Goal: Task Accomplishment & Management: Use online tool/utility

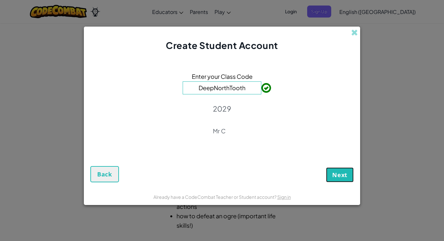
click at [334, 177] on span "Next" at bounding box center [339, 175] width 15 height 8
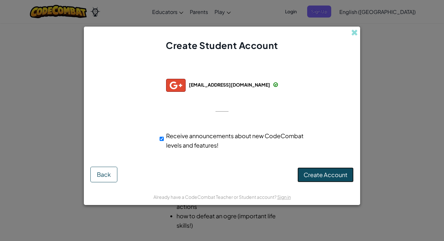
click at [338, 176] on span "Create Account" at bounding box center [325, 174] width 44 height 7
click at [329, 172] on button "Create Account" at bounding box center [325, 175] width 56 height 15
click at [330, 177] on button "Create Account" at bounding box center [325, 175] width 56 height 15
click at [355, 34] on span at bounding box center [354, 32] width 7 height 7
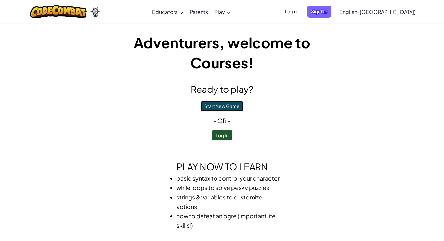
click at [232, 107] on button "Start New Game" at bounding box center [221, 106] width 43 height 10
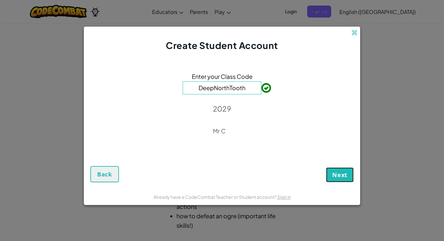
click at [333, 176] on span "Next" at bounding box center [339, 175] width 15 height 8
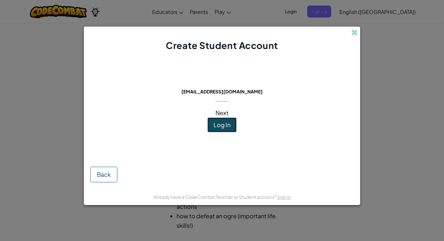
click at [226, 126] on span "Log In" at bounding box center [221, 124] width 17 height 7
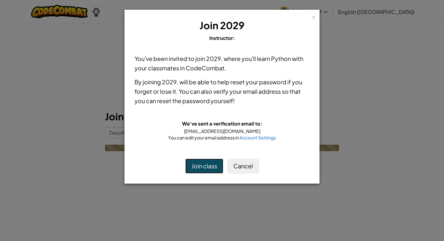
click at [205, 166] on button "Join class" at bounding box center [204, 166] width 38 height 15
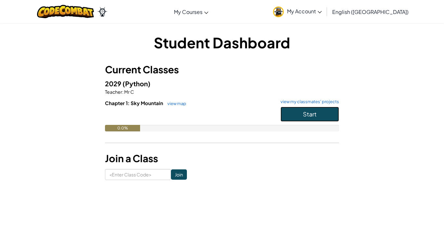
click at [303, 108] on button "Start" at bounding box center [309, 114] width 58 height 15
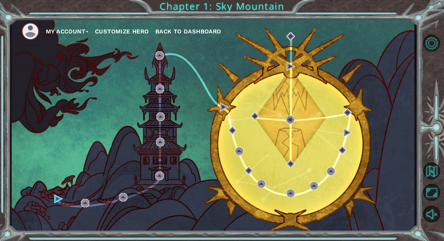
click at [35, 31] on img at bounding box center [30, 31] width 18 height 18
click at [129, 30] on button "Customize Hero" at bounding box center [122, 32] width 54 height 10
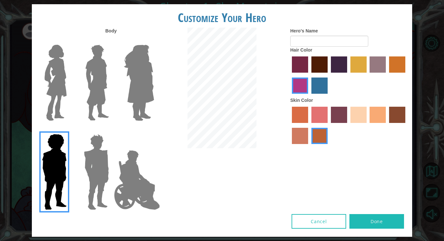
click at [51, 82] on img at bounding box center [55, 82] width 27 height 81
click at [69, 41] on input "Hero Connie" at bounding box center [69, 41] width 0 height 0
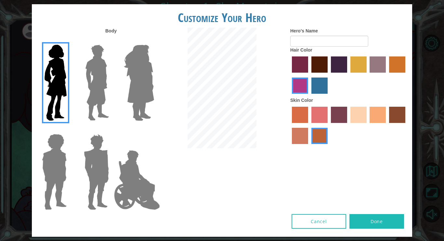
click at [319, 66] on label "maroon hair color" at bounding box center [319, 64] width 16 height 16
click at [309, 75] on input "maroon hair color" at bounding box center [309, 75] width 0 height 0
click at [364, 119] on label "sandy beach skin color" at bounding box center [358, 115] width 16 height 16
click at [348, 125] on input "sandy beach skin color" at bounding box center [348, 125] width 0 height 0
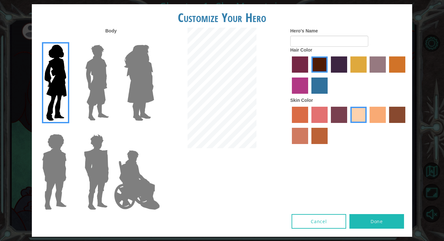
click at [374, 119] on label "tacao skin color" at bounding box center [377, 115] width 16 height 16
click at [367, 125] on input "tacao skin color" at bounding box center [367, 125] width 0 height 0
click at [345, 42] on input "Hero's Name" at bounding box center [329, 41] width 78 height 11
click at [152, 82] on img at bounding box center [138, 82] width 35 height 81
click at [154, 41] on input "Hero Amethyst" at bounding box center [154, 41] width 0 height 0
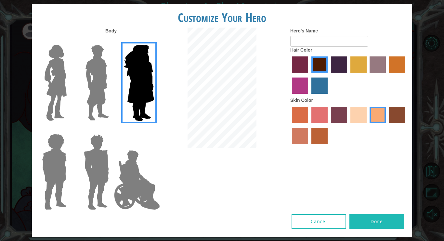
click at [61, 82] on img at bounding box center [55, 82] width 27 height 81
click at [69, 41] on input "Hero Connie" at bounding box center [69, 41] width 0 height 0
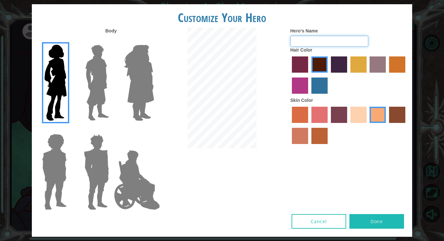
click at [343, 42] on input "Hero's Name" at bounding box center [329, 41] width 78 height 11
click at [344, 43] on input "Hero's Name" at bounding box center [329, 41] width 78 height 11
click at [296, 85] on label "medium red violet hair color" at bounding box center [300, 86] width 16 height 16
click at [406, 75] on input "medium red violet hair color" at bounding box center [406, 75] width 0 height 0
click at [320, 61] on label "maroon hair color" at bounding box center [319, 64] width 16 height 16
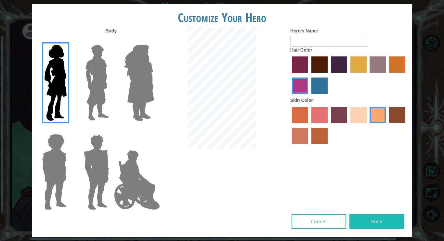
click at [309, 75] on input "maroon hair color" at bounding box center [309, 75] width 0 height 0
click at [338, 63] on label "hot purple hair color" at bounding box center [339, 64] width 16 height 16
click at [328, 75] on input "hot purple hair color" at bounding box center [328, 75] width 0 height 0
click at [325, 64] on label "maroon hair color" at bounding box center [319, 64] width 16 height 16
click at [309, 75] on input "maroon hair color" at bounding box center [309, 75] width 0 height 0
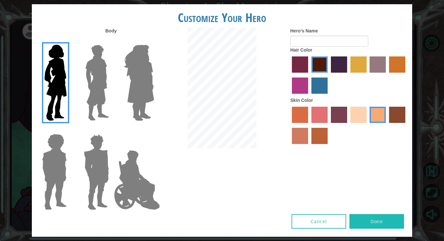
click at [298, 135] on label "burning sand skin color" at bounding box center [300, 136] width 16 height 16
click at [406, 125] on input "burning sand skin color" at bounding box center [406, 125] width 0 height 0
click at [359, 116] on label "sandy beach skin color" at bounding box center [358, 115] width 16 height 16
click at [348, 125] on input "sandy beach skin color" at bounding box center [348, 125] width 0 height 0
click at [375, 118] on label "tacao skin color" at bounding box center [377, 115] width 16 height 16
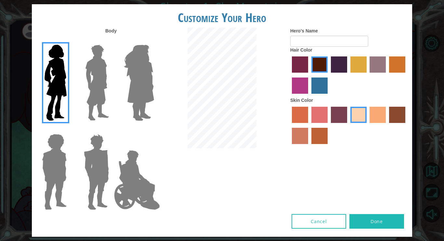
click at [367, 125] on input "tacao skin color" at bounding box center [367, 125] width 0 height 0
click at [341, 44] on input "Hero's Name" at bounding box center [329, 41] width 78 height 11
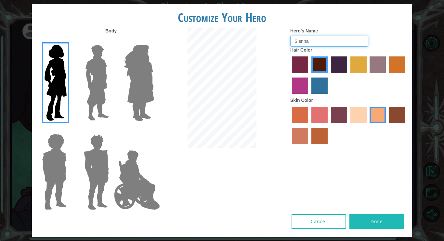
type input "Sienna"
click at [364, 220] on button "Done" at bounding box center [376, 221] width 55 height 15
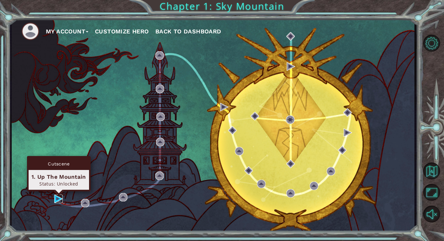
click at [56, 198] on img at bounding box center [58, 199] width 8 height 8
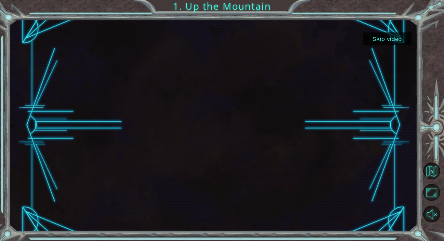
click at [378, 40] on button "Skip video" at bounding box center [386, 38] width 49 height 13
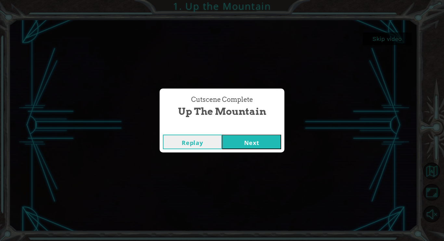
click at [255, 144] on button "Next" at bounding box center [251, 142] width 59 height 15
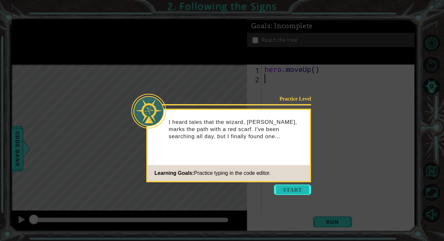
click at [294, 188] on button "Start" at bounding box center [292, 190] width 37 height 10
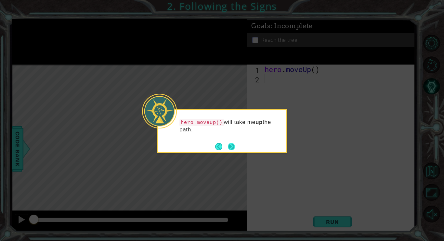
click at [230, 146] on button "Next" at bounding box center [231, 146] width 7 height 7
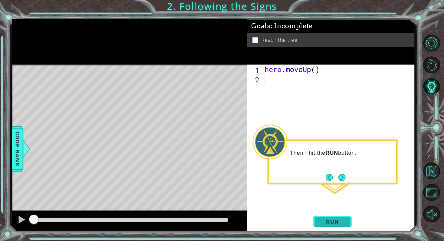
click at [337, 223] on span "Run" at bounding box center [332, 222] width 26 height 6
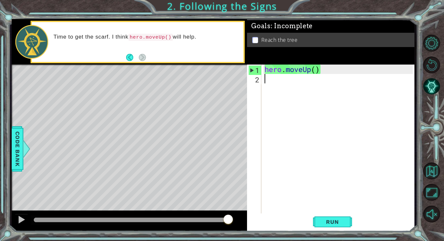
click at [253, 70] on div "1" at bounding box center [254, 70] width 13 height 9
type textarea "hero.moveUp()"
click at [278, 71] on div "hero . moveUp ( )" at bounding box center [339, 149] width 153 height 169
click at [305, 92] on div "hero . moveUp ( )" at bounding box center [339, 149] width 153 height 169
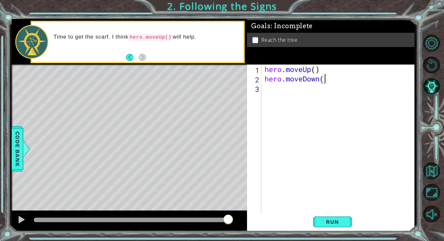
scroll to position [0, 3]
click at [328, 217] on button "Run" at bounding box center [332, 222] width 39 height 17
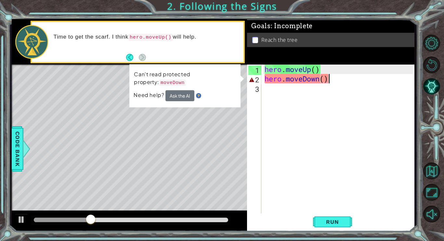
click at [159, 81] on code "moveDown" at bounding box center [172, 83] width 27 height 6
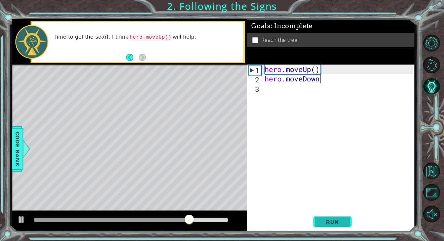
click at [326, 221] on span "Run" at bounding box center [332, 222] width 26 height 6
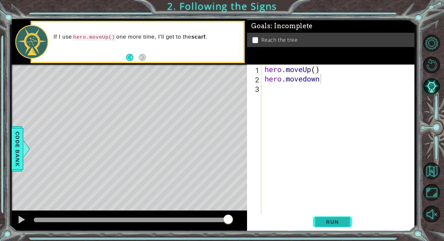
click at [327, 227] on button "Run" at bounding box center [332, 222] width 39 height 17
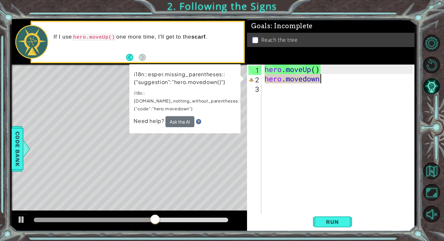
click at [330, 81] on div "hero . moveUp ( ) hero . [GEOGRAPHIC_DATA]" at bounding box center [339, 149] width 153 height 169
click at [327, 74] on div "hero . moveUp ( ) hero . [GEOGRAPHIC_DATA]" at bounding box center [339, 149] width 153 height 169
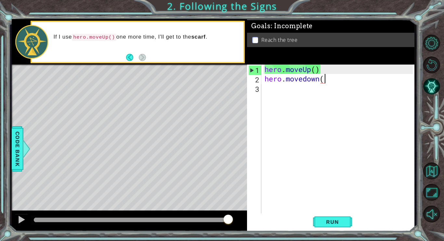
scroll to position [0, 3]
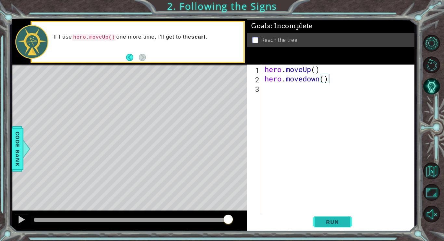
click at [318, 219] on button "Run" at bounding box center [332, 222] width 39 height 17
type textarea "hero.moveUp()"
click at [333, 224] on span "Run" at bounding box center [332, 222] width 26 height 6
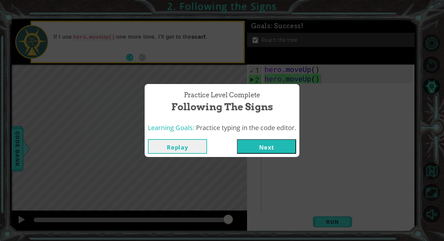
click at [286, 149] on button "Next" at bounding box center [266, 146] width 59 height 15
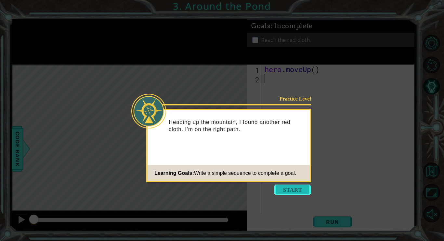
click at [291, 190] on button "Start" at bounding box center [292, 190] width 37 height 10
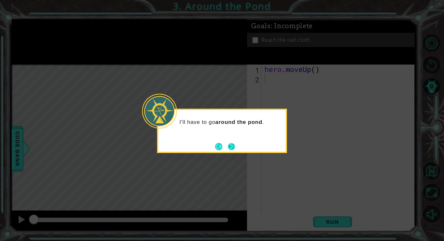
click at [230, 146] on button "Next" at bounding box center [231, 146] width 7 height 7
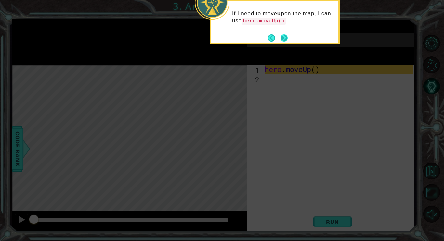
click at [281, 35] on button "Next" at bounding box center [283, 37] width 7 height 7
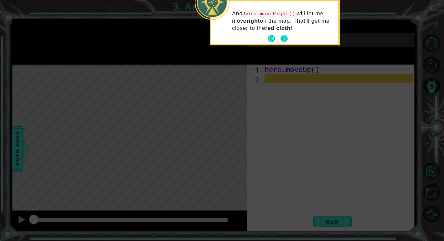
click at [283, 35] on button "Next" at bounding box center [283, 38] width 7 height 7
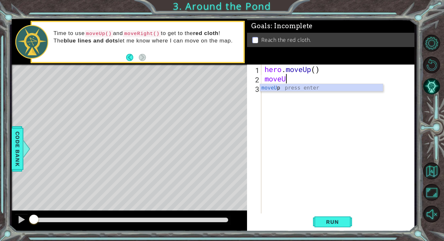
scroll to position [0, 1]
type textarea "moveUp()"
click at [269, 90] on div "hero . moveUp ( ) moveUp ( )" at bounding box center [339, 149] width 153 height 169
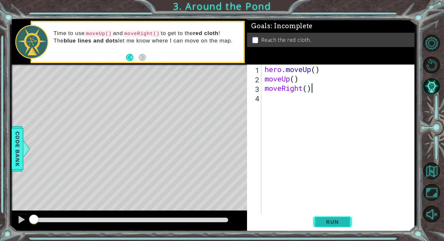
click at [316, 223] on button "Run" at bounding box center [332, 222] width 39 height 17
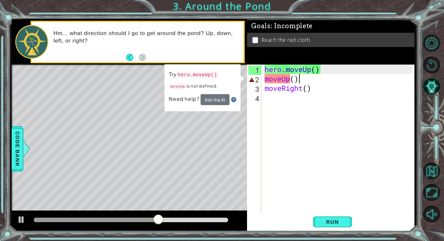
click at [297, 81] on div "hero . moveUp ( ) moveUp ( ) moveRight ( )" at bounding box center [339, 149] width 153 height 169
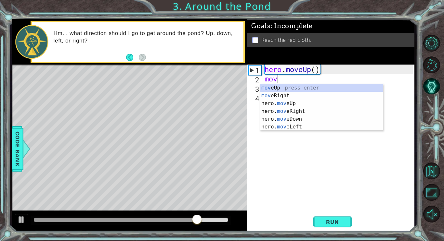
scroll to position [0, 0]
type textarea "m"
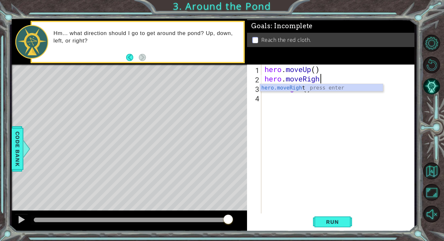
scroll to position [0, 2]
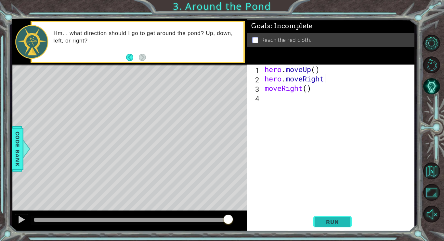
click at [327, 224] on span "Run" at bounding box center [332, 222] width 26 height 6
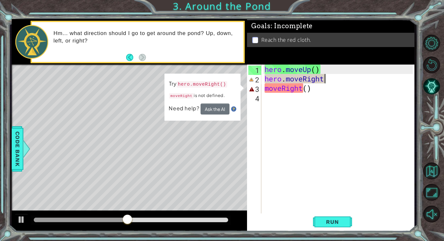
click at [341, 80] on div "hero . moveUp ( ) hero . moveRight moveRight ( )" at bounding box center [339, 149] width 153 height 169
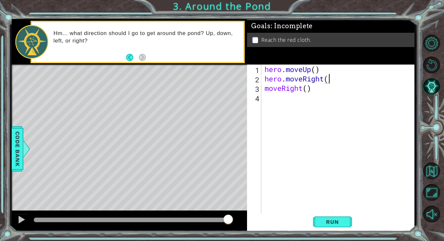
type textarea "hero.moveRight()"
click at [310, 94] on div "hero . moveUp ( ) hero . moveRight ( ) moveRight ( )" at bounding box center [339, 149] width 153 height 169
click at [328, 223] on span "Run" at bounding box center [332, 222] width 26 height 6
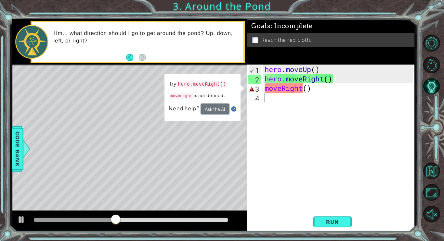
click at [327, 86] on div "hero . moveUp ( ) hero . moveRight ( ) moveRight ( )" at bounding box center [339, 149] width 153 height 169
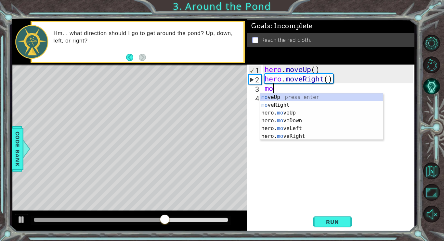
type textarea "m"
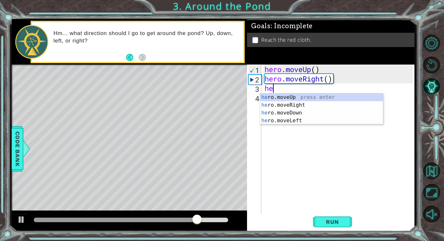
type textarea "her"
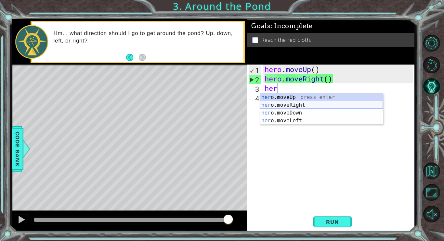
click at [301, 105] on div "her o.moveUp press enter her o.moveRight press enter her o.moveDown press enter…" at bounding box center [321, 117] width 123 height 47
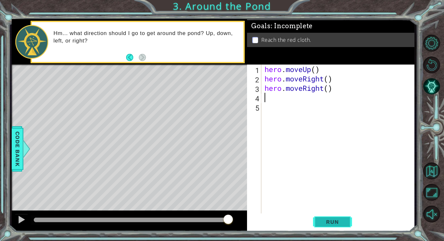
click at [340, 219] on span "Run" at bounding box center [332, 222] width 26 height 6
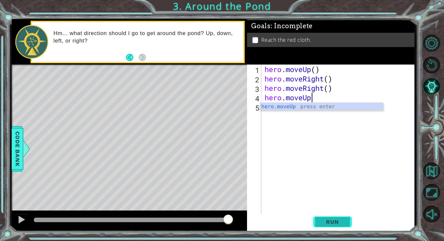
scroll to position [0, 2]
click at [342, 217] on button "Run" at bounding box center [332, 222] width 39 height 17
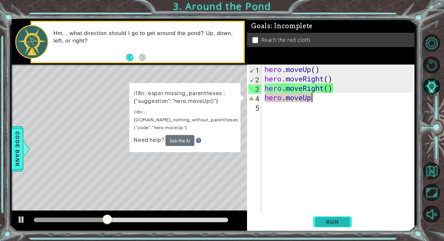
click at [343, 218] on button "Run" at bounding box center [332, 222] width 39 height 17
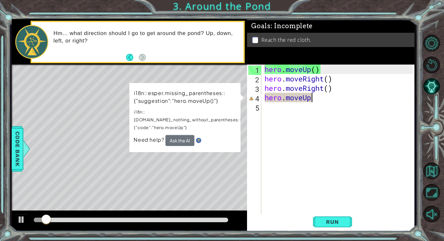
click at [329, 100] on div "hero . moveUp ( ) hero . moveRight ( ) hero . moveRight ( ) hero . moveUp" at bounding box center [339, 149] width 153 height 169
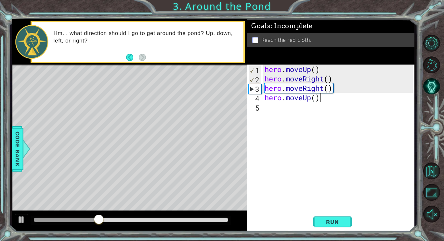
scroll to position [0, 2]
type textarea "hero.moveUp()"
click at [338, 223] on span "Run" at bounding box center [332, 222] width 26 height 6
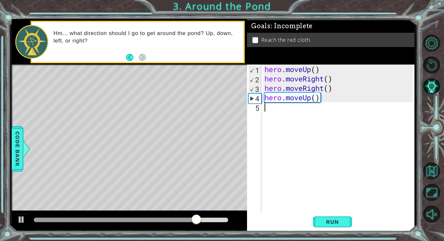
click at [270, 117] on div "hero . moveUp ( ) hero . moveRight ( ) hero . moveRight ( ) hero . moveUp ( )" at bounding box center [339, 149] width 153 height 169
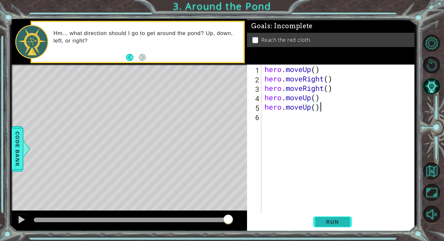
type textarea "hero.moveUp()"
click at [334, 227] on button "Run" at bounding box center [332, 222] width 39 height 17
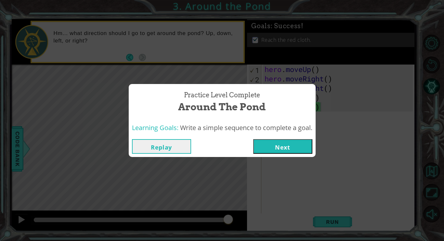
click at [288, 148] on button "Next" at bounding box center [282, 146] width 59 height 15
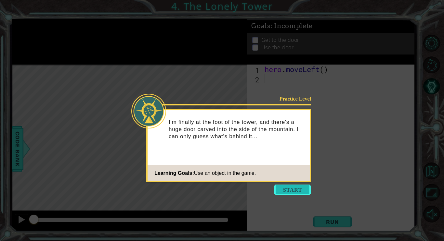
click at [298, 193] on button "Start" at bounding box center [292, 190] width 37 height 10
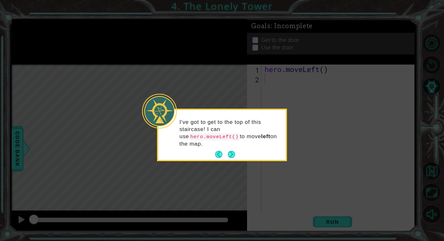
click at [234, 150] on footer at bounding box center [225, 155] width 20 height 10
click at [232, 153] on button "Next" at bounding box center [231, 154] width 7 height 7
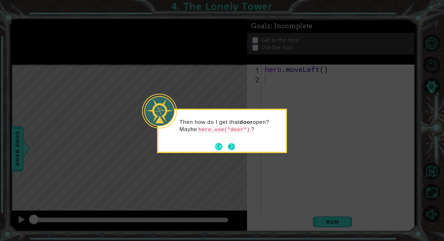
click at [232, 145] on button "Next" at bounding box center [231, 146] width 7 height 7
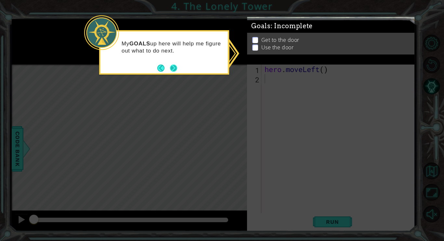
click at [172, 65] on button "Next" at bounding box center [173, 68] width 7 height 7
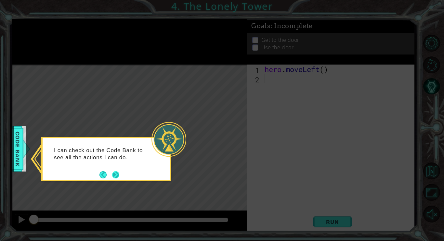
click at [115, 176] on button "Next" at bounding box center [115, 174] width 7 height 7
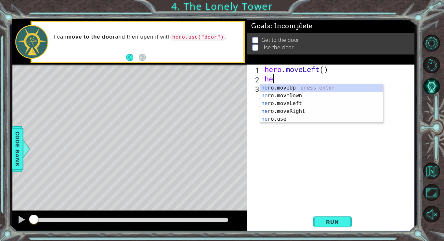
scroll to position [0, 0]
type textarea "hero"
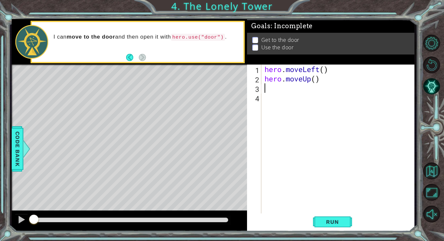
scroll to position [0, 0]
type textarea "h"
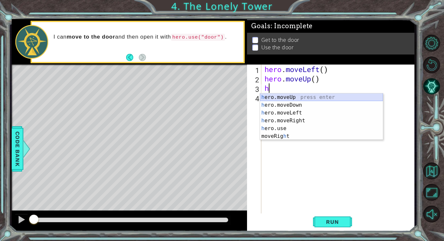
click at [311, 97] on div "h ero.moveUp press enter h ero.moveDown press enter h ero.moveLeft press enter …" at bounding box center [321, 125] width 123 height 62
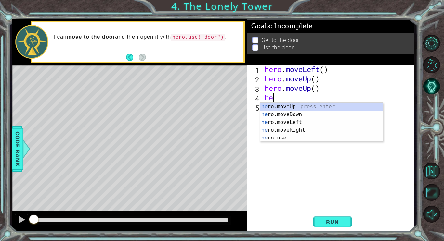
type textarea "her"
click at [318, 128] on div "her o.moveUp press enter her o.moveDown press enter her o.moveLeft press enter …" at bounding box center [321, 130] width 123 height 55
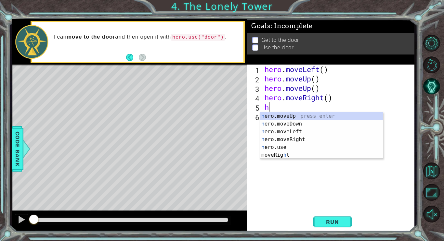
type textarea "he"
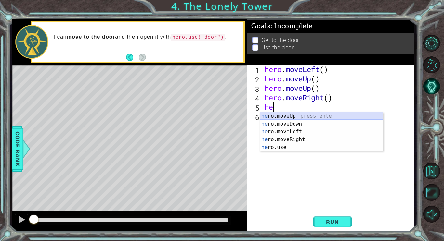
click at [289, 117] on div "he ro.moveUp press enter he ro.moveDown press enter he ro.moveLeft press enter …" at bounding box center [321, 139] width 123 height 55
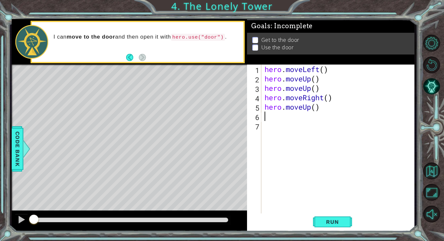
type textarea "he"
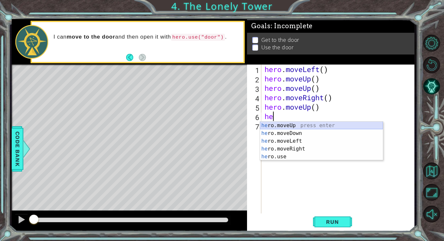
click at [293, 123] on div "he ro.moveUp press enter he ro.moveDown press enter he ro.moveLeft press enter …" at bounding box center [321, 149] width 123 height 55
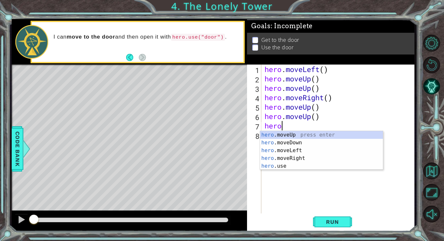
type textarea "hero."
click at [294, 159] on div "hero. moveUp press enter hero. moveDown press enter hero. moveLeft press enter …" at bounding box center [321, 158] width 123 height 55
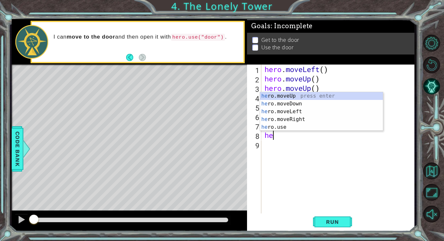
scroll to position [0, 0]
type textarea "hero."
click at [296, 118] on div "hero. moveUp press enter hero. moveDown press enter hero. moveLeft press enter …" at bounding box center [321, 119] width 123 height 55
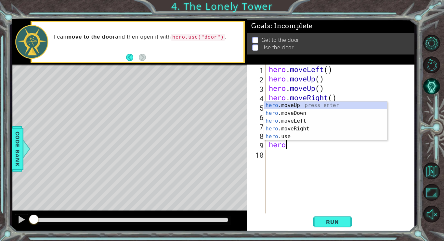
type textarea "hero."
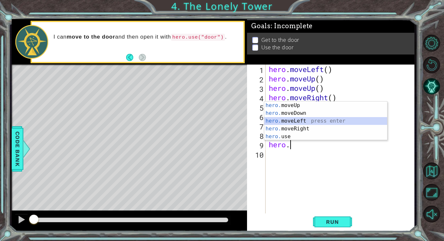
click at [301, 125] on div "hero. moveUp press enter hero. moveDown press enter hero. moveLeft press enter …" at bounding box center [325, 129] width 123 height 55
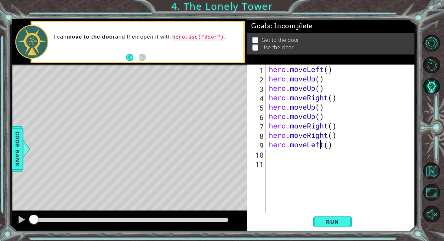
click at [319, 146] on div "hero . moveLeft ( ) hero . moveUp ( ) hero . moveUp ( ) hero . moveRight ( ) he…" at bounding box center [341, 149] width 149 height 169
click at [323, 146] on div "hero . moveLeft ( ) hero . moveUp ( ) hero . moveUp ( ) hero . moveRight ( ) he…" at bounding box center [341, 149] width 149 height 169
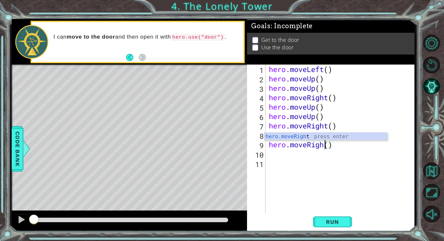
type textarea "hero.moveRight()"
click at [269, 159] on div "hero . moveLeft ( ) hero . moveUp ( ) hero . moveUp ( ) hero . moveRight ( ) he…" at bounding box center [341, 149] width 149 height 169
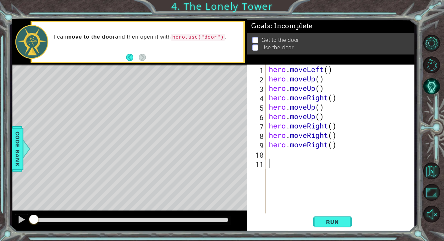
scroll to position [0, 0]
click at [269, 157] on div "hero . moveLeft ( ) hero . moveUp ( ) hero . moveUp ( ) hero . moveRight ( ) he…" at bounding box center [341, 149] width 149 height 169
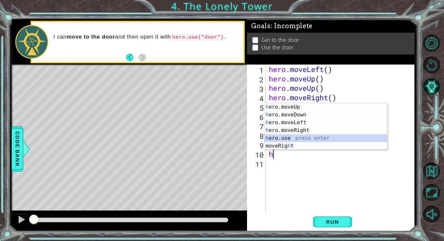
click at [288, 137] on div "h ero.moveUp press enter h ero.moveDown press enter h ero.moveLeft press enter …" at bounding box center [325, 134] width 123 height 62
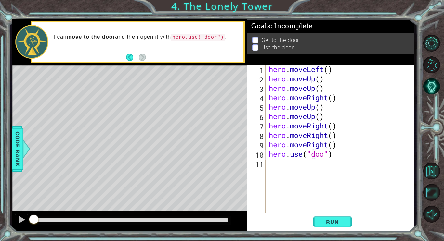
scroll to position [0, 3]
click at [330, 223] on span "Run" at bounding box center [332, 222] width 26 height 6
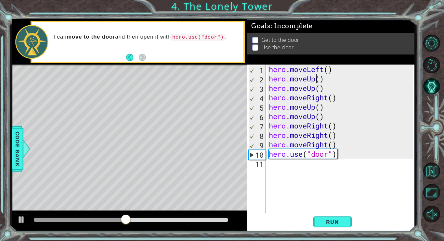
click at [316, 80] on div "hero . moveLeft ( ) hero . moveUp ( ) hero . moveUp ( ) hero . moveRight ( ) he…" at bounding box center [341, 149] width 149 height 169
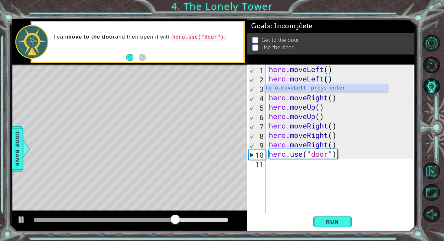
scroll to position [0, 3]
click at [341, 89] on div "hero.moveLeft press enter" at bounding box center [325, 95] width 123 height 23
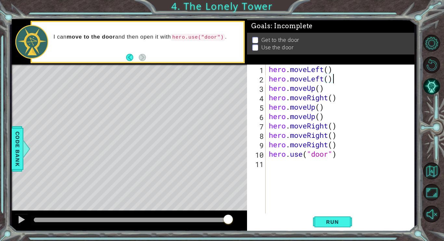
click at [317, 91] on div "hero . moveLeft ( ) hero . moveLeft ( ) hero . moveUp ( ) hero . moveRight ( ) …" at bounding box center [341, 149] width 149 height 169
click at [348, 94] on div "hero.moveLeft press enter" at bounding box center [325, 105] width 123 height 23
click at [329, 217] on button "Run" at bounding box center [332, 222] width 39 height 17
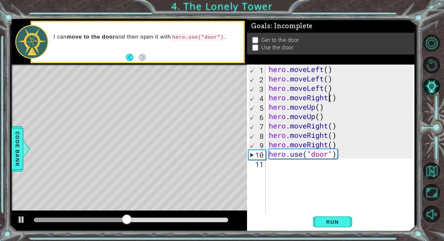
click at [330, 101] on div "hero . moveLeft ( ) hero . moveLeft ( ) hero . moveLeft ( ) hero . moveRight ( …" at bounding box center [341, 149] width 149 height 169
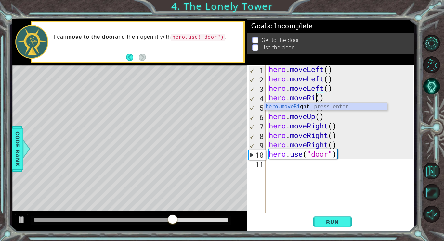
scroll to position [0, 2]
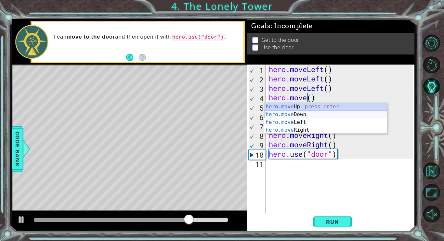
type textarea "hero.moveUp"
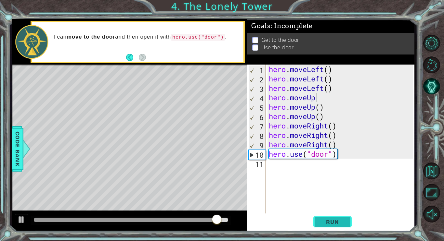
click at [334, 216] on button "Run" at bounding box center [332, 222] width 39 height 17
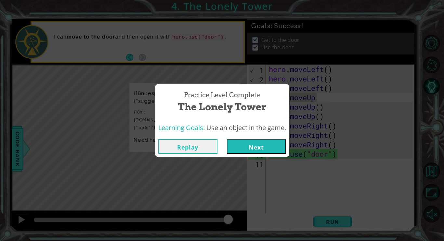
click at [267, 144] on button "Next" at bounding box center [256, 146] width 59 height 15
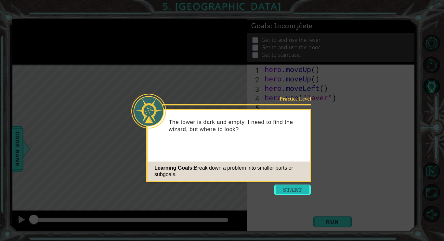
click at [283, 194] on button "Start" at bounding box center [292, 190] width 37 height 10
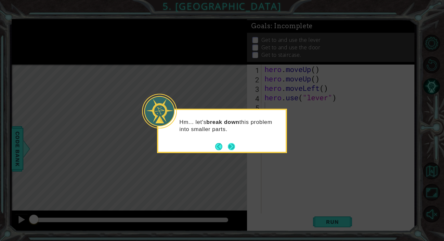
click at [232, 147] on button "Next" at bounding box center [231, 147] width 8 height 8
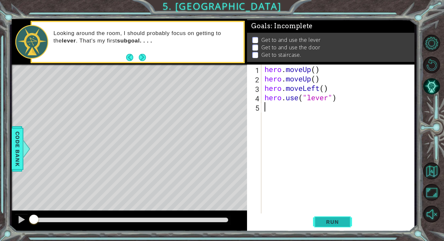
click at [319, 225] on button "Run" at bounding box center [332, 222] width 39 height 17
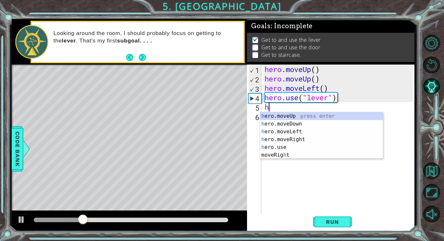
type textarea "he"
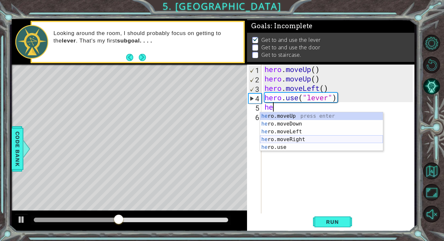
click at [317, 138] on div "he ro.moveUp press enter he ro.moveDown press enter he ro.moveLeft press enter …" at bounding box center [321, 139] width 123 height 55
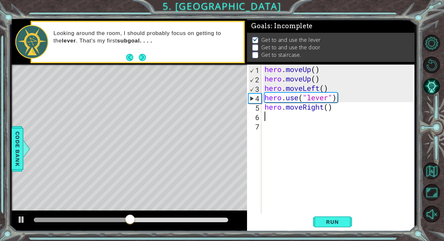
type textarea "h"
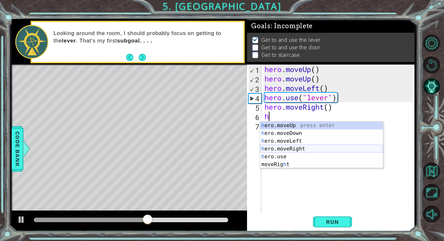
click at [306, 147] on div "h ero.moveUp press enter h ero.moveDown press enter h ero.moveLeft press enter …" at bounding box center [321, 153] width 123 height 62
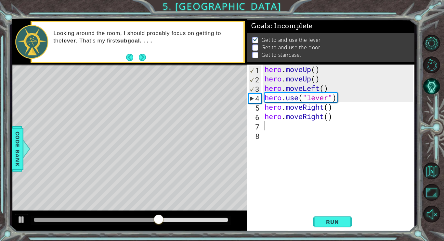
type textarea "h"
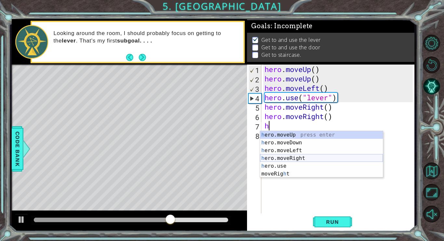
click at [308, 157] on div "h ero.moveUp press enter h ero.moveDown press enter h ero.moveLeft press enter …" at bounding box center [321, 162] width 123 height 62
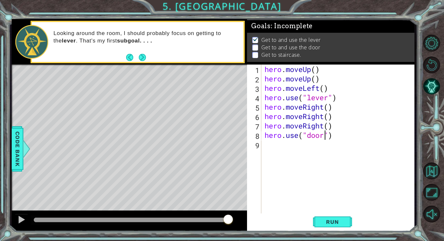
scroll to position [0, 3]
type textarea "hero.use("door")"
click at [328, 222] on span "Run" at bounding box center [332, 222] width 26 height 6
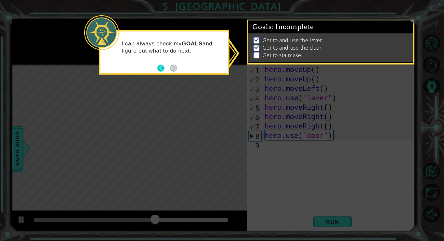
click at [160, 67] on button "Back" at bounding box center [163, 68] width 13 height 7
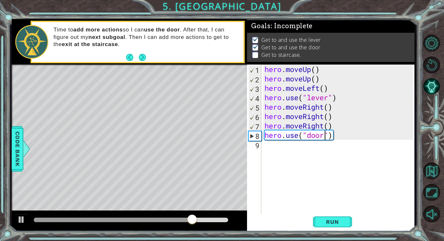
click at [270, 158] on div "hero . moveUp ( ) hero . moveUp ( ) hero . moveLeft ( ) hero . use ( "lever" ) …" at bounding box center [339, 149] width 153 height 169
type textarea "h"
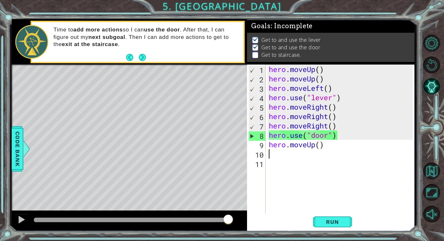
type textarea "he"
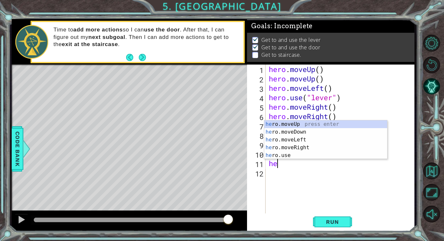
scroll to position [0, 0]
type textarea "hero"
click at [297, 139] on div "hero .moveUp press enter hero .moveDown press enter hero .moveLeft press enter …" at bounding box center [325, 147] width 123 height 55
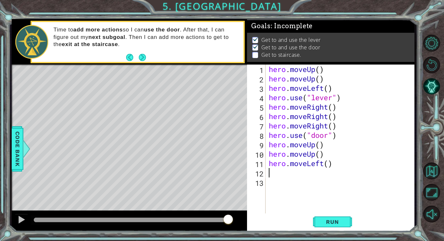
scroll to position [0, 0]
type textarea "h"
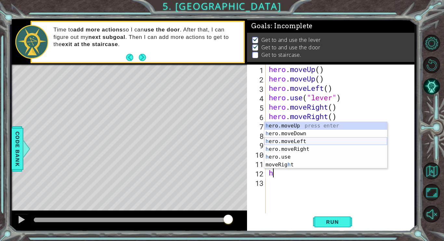
click at [306, 140] on div "h ero.moveUp press enter h ero.moveDown press enter h ero.moveLeft press enter …" at bounding box center [325, 153] width 123 height 62
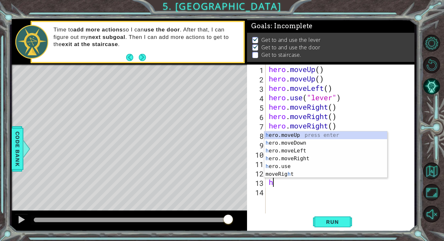
type textarea "he"
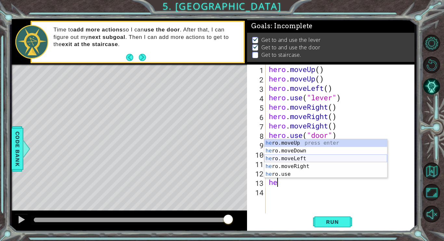
click at [296, 158] on div "he ro.moveUp press enter he ro.moveDown press enter he ro.moveLeft press enter …" at bounding box center [325, 166] width 123 height 55
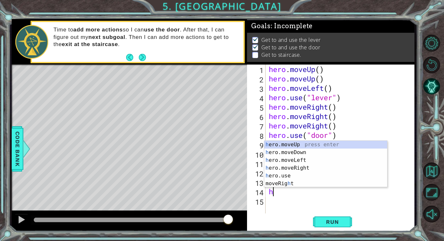
type textarea "he"
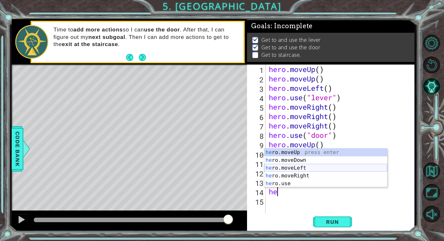
click at [301, 167] on div "he ro.moveUp press enter he ro.moveDown press enter he ro.moveLeft press enter …" at bounding box center [325, 176] width 123 height 55
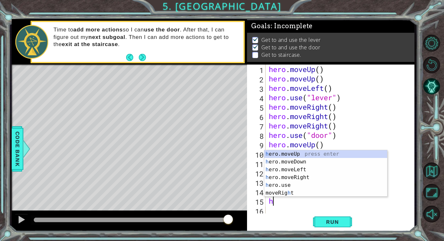
type textarea "he"
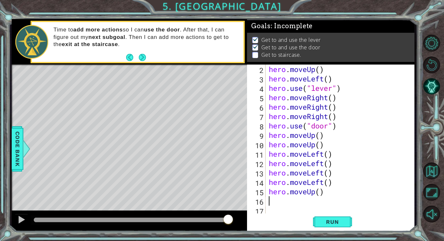
scroll to position [9, 0]
click at [328, 223] on span "Run" at bounding box center [332, 222] width 26 height 6
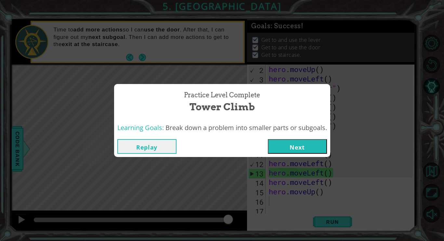
click at [288, 147] on button "Next" at bounding box center [297, 146] width 59 height 15
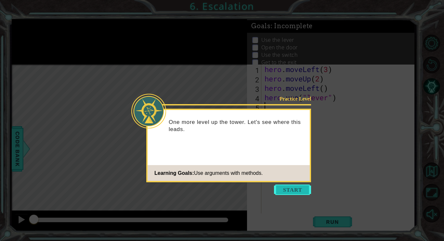
click at [282, 190] on button "Start" at bounding box center [292, 190] width 37 height 10
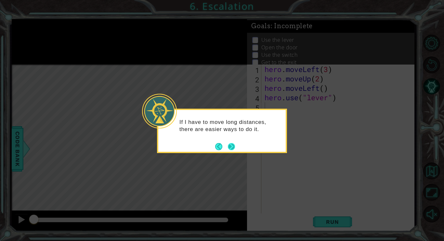
click at [232, 147] on button "Next" at bounding box center [231, 146] width 7 height 7
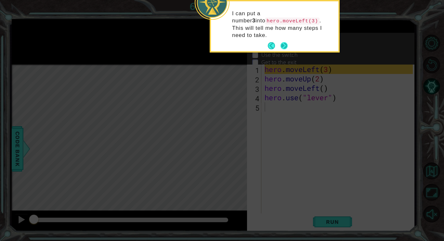
click at [284, 42] on button "Next" at bounding box center [283, 45] width 7 height 7
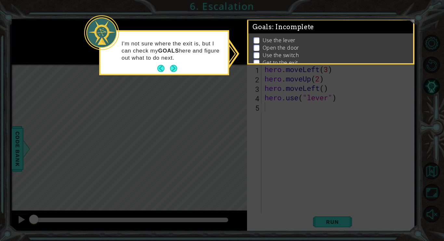
click at [173, 64] on footer at bounding box center [167, 69] width 20 height 10
click at [173, 65] on button "Next" at bounding box center [173, 68] width 7 height 7
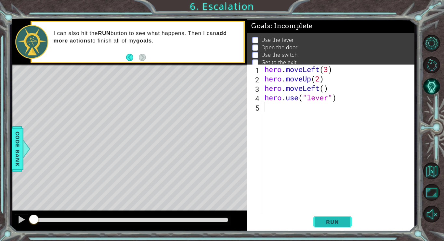
click at [333, 223] on span "Run" at bounding box center [332, 222] width 26 height 6
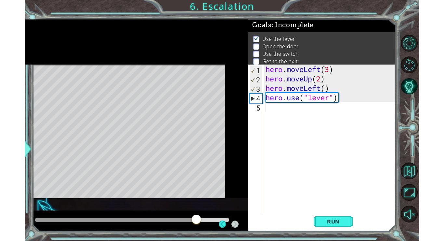
scroll to position [3, 0]
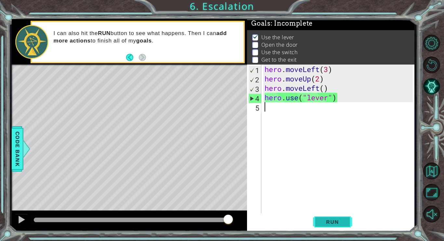
click at [333, 221] on span "Run" at bounding box center [332, 222] width 26 height 6
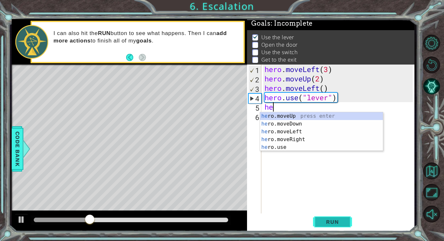
scroll to position [0, 0]
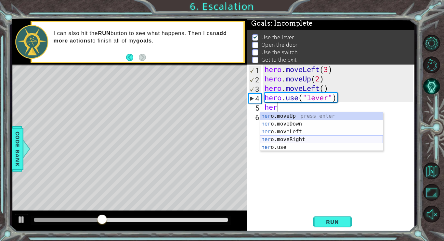
click at [308, 139] on div "her o.moveUp press enter her o.moveDown press enter her o.moveLeft press enter …" at bounding box center [321, 139] width 123 height 55
type textarea "hero.moveRight(1)"
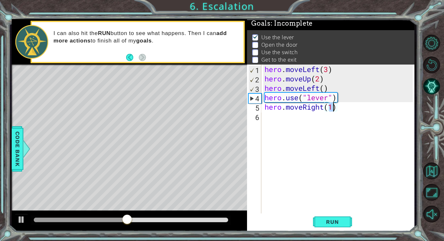
click at [266, 119] on div "hero . moveLeft ( 3 ) hero . moveUp ( 2 ) hero . moveLeft ( ) hero . use ( "lev…" at bounding box center [339, 149] width 153 height 169
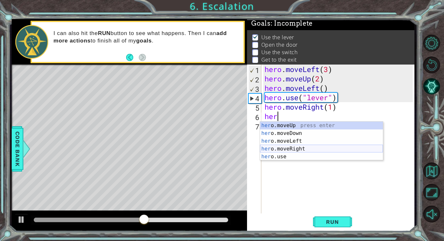
click at [285, 153] on div "her o.moveUp press enter her o.moveDown press enter her o.moveLeft press enter …" at bounding box center [321, 149] width 123 height 55
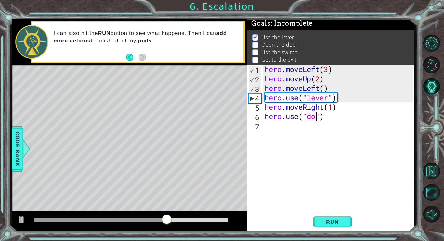
scroll to position [0, 3]
click at [322, 228] on button "Run" at bounding box center [332, 222] width 39 height 17
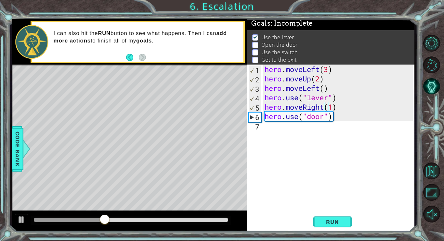
click at [325, 108] on div "hero . moveLeft ( 3 ) hero . moveUp ( 2 ) hero . moveLeft ( ) hero . use ( "lev…" at bounding box center [339, 149] width 153 height 169
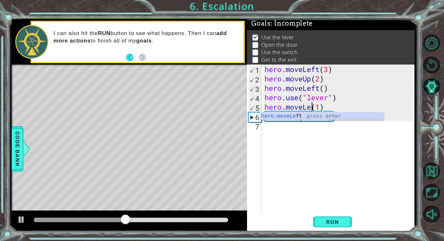
scroll to position [0, 3]
type textarea "hero.moveLeft(1)"
click at [329, 225] on span "Run" at bounding box center [332, 222] width 26 height 6
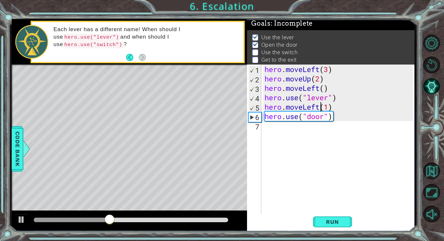
click at [270, 125] on div "hero . moveLeft ( 3 ) hero . moveUp ( 2 ) hero . moveLeft ( ) hero . use ( "lev…" at bounding box center [339, 149] width 153 height 169
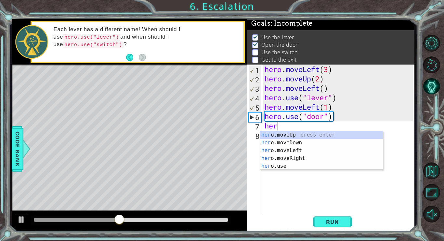
scroll to position [0, 0]
click at [291, 135] on div "hero .moveUp press enter hero .moveDown press enter hero .moveLeft press enter …" at bounding box center [321, 158] width 123 height 55
type textarea "hero.moveUp(1)"
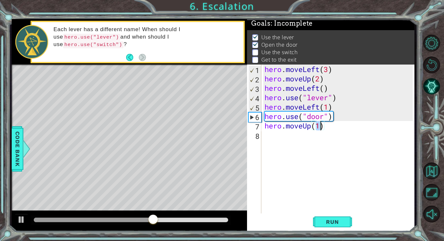
click at [267, 141] on div "hero . moveLeft ( 3 ) hero . moveUp ( 2 ) hero . moveLeft ( ) hero . use ( "lev…" at bounding box center [339, 149] width 153 height 169
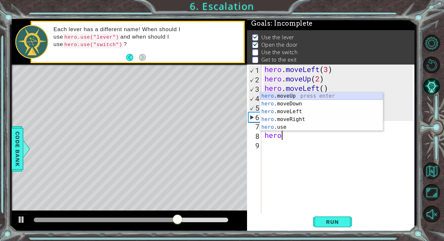
click at [292, 94] on div "hero .moveUp press enter hero .moveDown press enter hero .moveLeft press enter …" at bounding box center [321, 119] width 123 height 55
type textarea "hero.moveUp(1)"
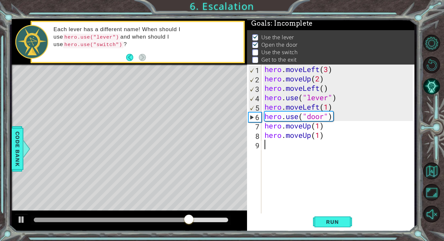
click at [267, 154] on div "hero . moveLeft ( 3 ) hero . moveUp ( 2 ) hero . moveLeft ( ) hero . use ( "lev…" at bounding box center [339, 149] width 153 height 169
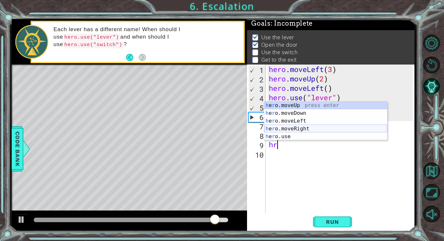
click at [300, 128] on div "h e r o.moveUp press enter h e r o.moveDown press enter h e r o.moveLeft press …" at bounding box center [325, 129] width 123 height 55
type textarea "hero.moveRight(1)"
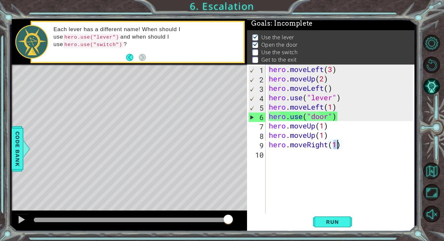
click at [276, 160] on div "hero . moveLeft ( 3 ) hero . moveUp ( 2 ) hero . moveLeft ( ) hero . use ( "lev…" at bounding box center [341, 149] width 149 height 169
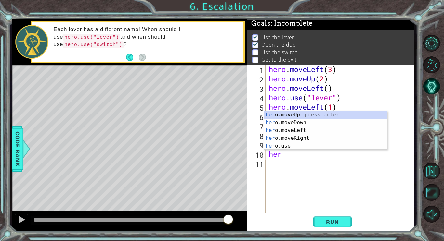
scroll to position [0, 0]
click at [286, 146] on div "hero .moveUp press enter hero .moveDown press enter hero .moveLeft press enter …" at bounding box center [325, 138] width 123 height 55
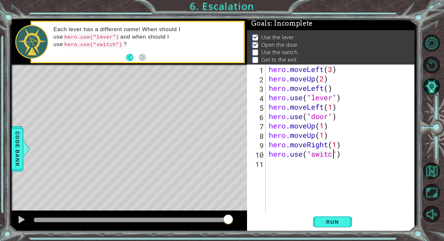
scroll to position [0, 3]
click at [333, 225] on button "Run" at bounding box center [332, 222] width 39 height 17
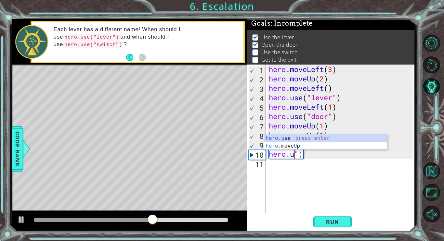
scroll to position [0, 1]
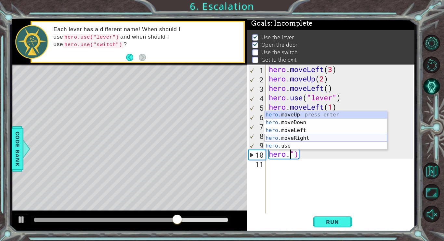
click at [305, 137] on div "hero. moveUp press enter hero. moveDown press enter hero. moveLeft press enter …" at bounding box center [325, 138] width 123 height 55
type textarea "hero.moveRight(1)")"
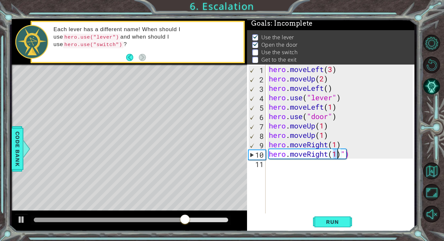
click at [282, 180] on div "hero . moveLeft ( 3 ) hero . moveUp ( 2 ) hero . moveLeft ( ) hero . use ( "lev…" at bounding box center [341, 149] width 149 height 169
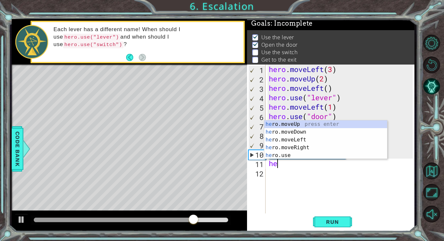
scroll to position [0, 0]
click at [285, 155] on div "her o.moveUp press enter her o.moveDown press enter her o.moveLeft press enter …" at bounding box center [325, 147] width 123 height 55
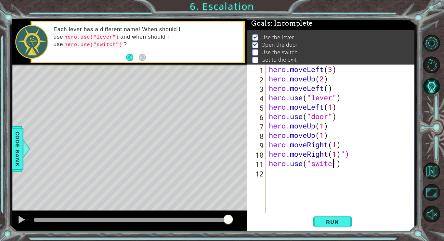
scroll to position [0, 3]
click at [327, 217] on button "Run" at bounding box center [332, 222] width 39 height 17
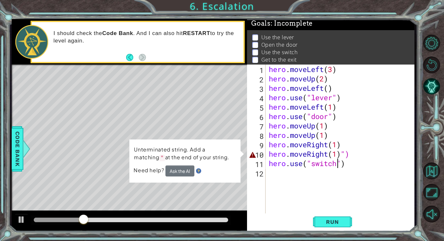
click at [360, 153] on div "hero . moveLeft ( 3 ) hero . moveUp ( 2 ) hero . moveLeft ( ) hero . use ( "lev…" at bounding box center [341, 149] width 149 height 169
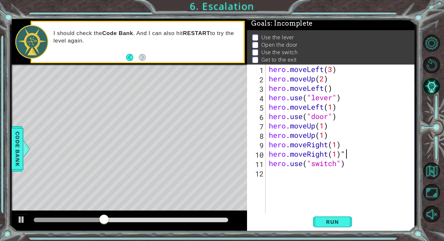
type textarea "hero.moveRight(1)"
click at [333, 221] on span "Run" at bounding box center [332, 222] width 26 height 6
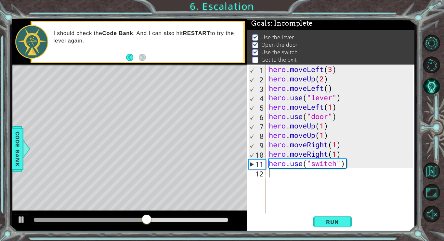
click at [278, 181] on div "hero . moveLeft ( 3 ) hero . moveUp ( 2 ) hero . moveLeft ( ) hero . use ( "lev…" at bounding box center [341, 149] width 149 height 169
click at [22, 217] on div at bounding box center [21, 220] width 8 height 8
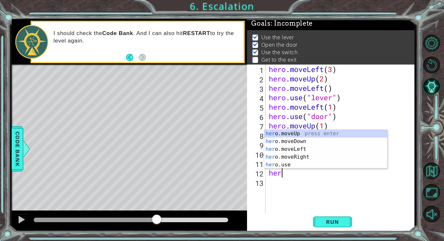
scroll to position [0, 0]
click at [297, 159] on div "her o.moveUp press enter her o.moveDown press enter her o.moveLeft press enter …" at bounding box center [325, 157] width 123 height 55
type textarea "hero.moveRight(1)"
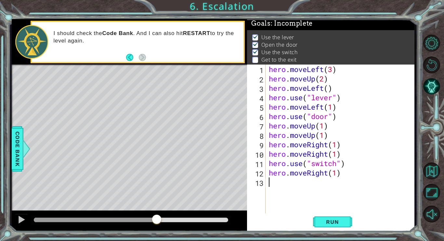
click at [273, 187] on div "hero . moveLeft ( 3 ) hero . moveUp ( 2 ) hero . moveLeft ( ) hero . use ( "lev…" at bounding box center [341, 149] width 149 height 169
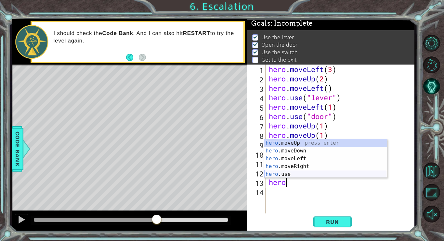
type textarea "hero"
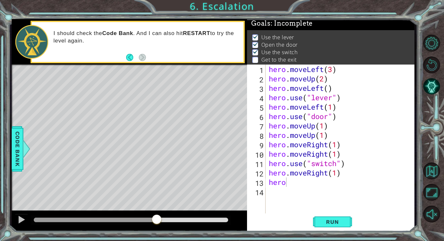
click at [288, 178] on body "1 ההההההההההההההההההההההההההההההההההההההההההההההההההההההההההההההההההההההההההההה…" at bounding box center [222, 120] width 444 height 241
click at [337, 202] on div "hero . moveLeft ( 3 ) hero . moveUp ( 2 ) hero . moveLeft ( ) hero . use ( "lev…" at bounding box center [341, 149] width 149 height 169
click at [298, 187] on div "hero . moveLeft ( 3 ) hero . moveUp ( 2 ) hero . moveLeft ( ) hero . use ( "lev…" at bounding box center [341, 149] width 149 height 169
click at [287, 183] on div "hero . moveLeft ( 3 ) hero . moveUp ( 2 ) hero . moveLeft ( ) hero . use ( "lev…" at bounding box center [341, 149] width 149 height 169
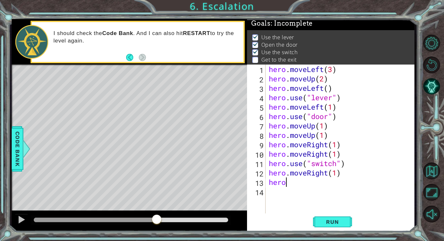
scroll to position [0, 1]
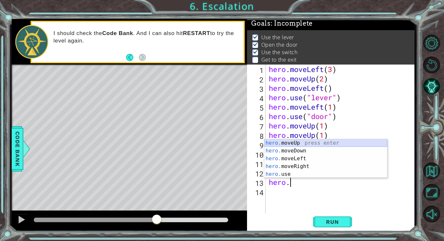
click at [303, 142] on div "hero. moveUp press enter hero. moveDown press enter hero. moveLeft press enter …" at bounding box center [325, 166] width 123 height 55
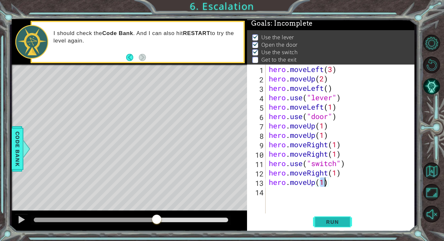
type textarea "hero.moveUp(1)"
click at [329, 220] on span "Run" at bounding box center [332, 222] width 26 height 6
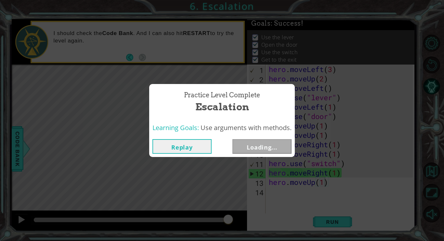
click at [188, 189] on div "Practice Level Complete Escalation Learning Goals: Use arguments with methods. …" at bounding box center [222, 120] width 444 height 241
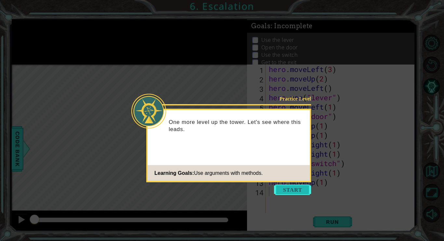
click at [289, 192] on button "Start" at bounding box center [292, 190] width 37 height 10
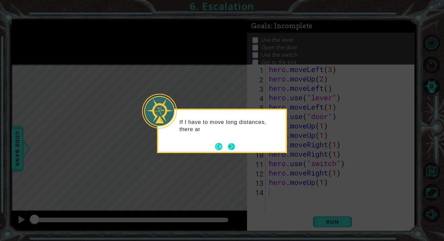
click at [230, 150] on button "Next" at bounding box center [231, 146] width 7 height 7
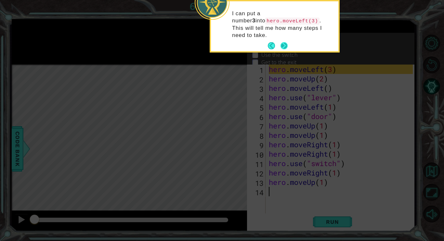
click at [285, 42] on button "Next" at bounding box center [283, 45] width 7 height 7
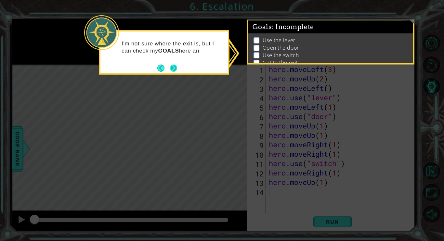
click at [171, 67] on button "Next" at bounding box center [173, 68] width 7 height 7
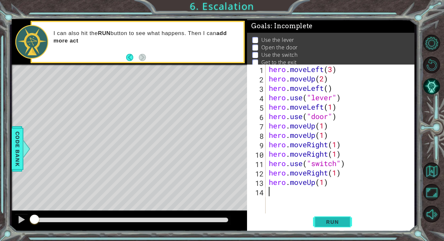
click at [319, 217] on button "Run" at bounding box center [332, 222] width 39 height 17
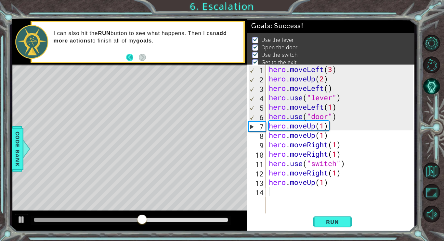
click at [131, 58] on button "Back" at bounding box center [132, 57] width 13 height 7
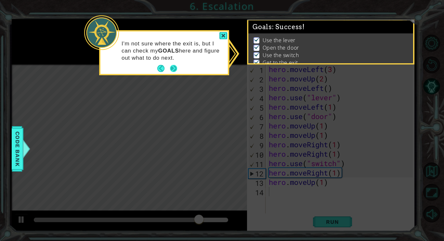
click at [175, 71] on button "Next" at bounding box center [173, 68] width 7 height 7
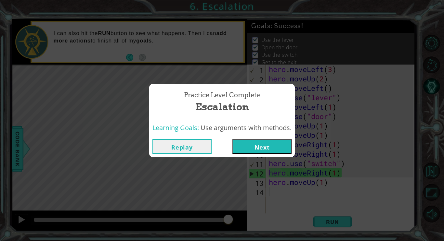
click at [273, 148] on button "Next" at bounding box center [261, 146] width 59 height 15
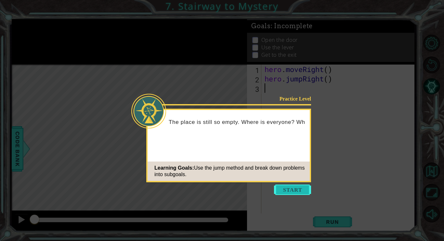
click at [294, 190] on button "Start" at bounding box center [292, 190] width 37 height 10
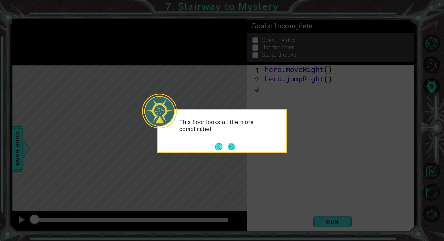
click at [230, 141] on div "This floor looks a little more complicated" at bounding box center [221, 129] width 127 height 33
click at [233, 146] on button "Next" at bounding box center [231, 146] width 7 height 7
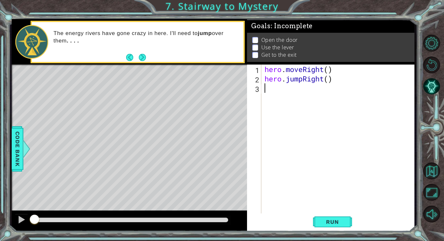
type textarea "h"
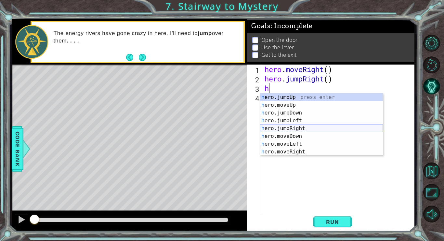
click at [302, 129] on div "h ero.jumpUp press enter h ero.moveUp press enter h ero.jumpDown press enter h …" at bounding box center [321, 133] width 123 height 78
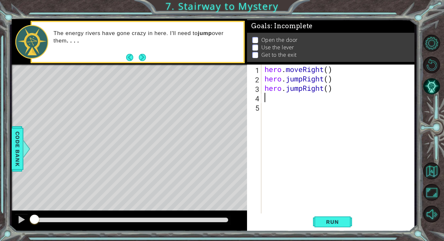
type textarea "h"
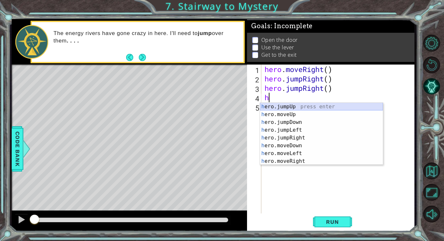
click at [297, 105] on div "h ero.jumpUp press enter h ero.moveUp press enter h ero.jumpDown press enter h …" at bounding box center [321, 142] width 123 height 78
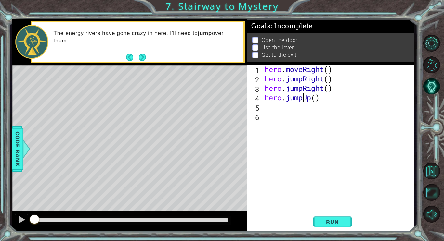
click at [301, 99] on div "hero . moveRight ( ) hero . jumpRight ( ) hero . jumpRight ( ) hero . jumpUp ( )" at bounding box center [339, 149] width 153 height 169
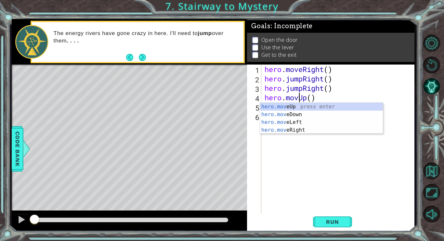
type textarea "hero.moveUp()"
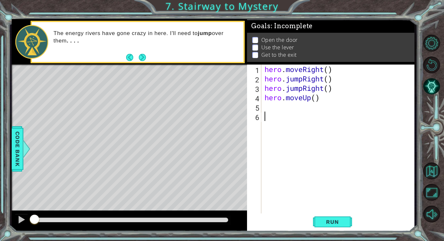
click at [298, 173] on div "hero . moveRight ( ) hero . jumpRight ( ) hero . jumpRight ( ) hero . moveUp ( )" at bounding box center [339, 149] width 153 height 169
click at [267, 109] on div "hero . moveRight ( ) hero . jumpRight ( ) hero . jumpRight ( ) hero . moveUp ( )" at bounding box center [339, 149] width 153 height 169
type textarea "h"
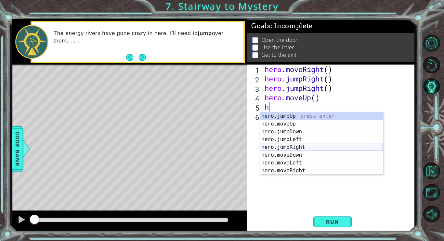
click at [299, 145] on div "h ero.jumpUp press enter h ero.moveUp press enter h ero.jumpDown press enter h …" at bounding box center [321, 151] width 123 height 78
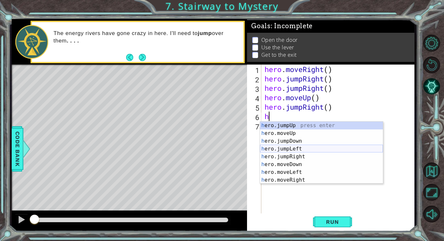
scroll to position [8, 0]
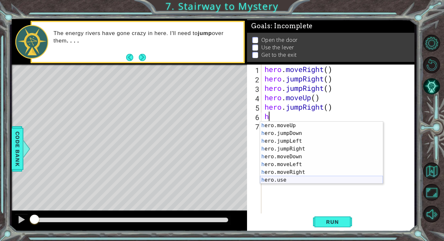
click at [281, 181] on div "h ero.moveUp press enter h ero.jumpDown press enter h ero.jumpLeft press enter …" at bounding box center [321, 161] width 123 height 78
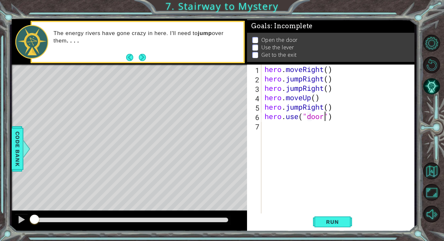
scroll to position [0, 3]
click at [330, 220] on span "Run" at bounding box center [332, 222] width 26 height 6
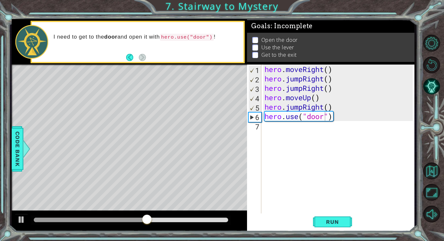
click at [146, 213] on div at bounding box center [129, 221] width 235 height 21
drag, startPoint x: 151, startPoint y: 220, endPoint x: 114, endPoint y: 217, distance: 37.7
click at [114, 217] on div at bounding box center [120, 220] width 12 height 12
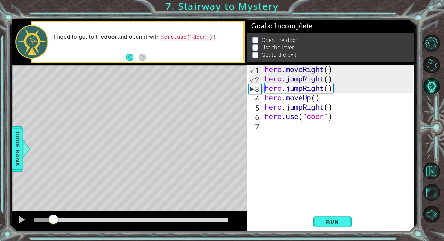
drag, startPoint x: 120, startPoint y: 220, endPoint x: 54, endPoint y: 219, distance: 66.2
click at [54, 219] on div at bounding box center [53, 220] width 12 height 12
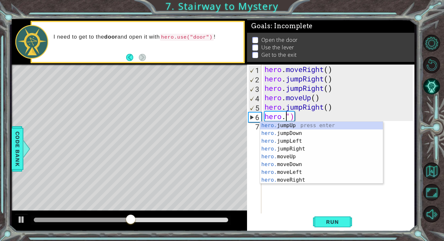
scroll to position [0, 1]
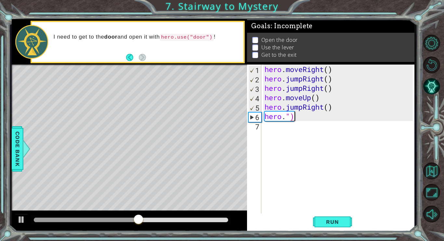
click at [303, 115] on div "hero . moveRight ( ) hero . jumpRight ( ) hero . jumpRight ( ) hero . moveUp ( …" at bounding box center [339, 149] width 153 height 169
type textarea "hero."
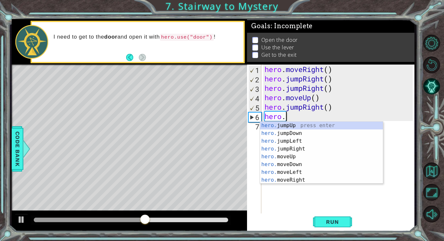
scroll to position [0, 1]
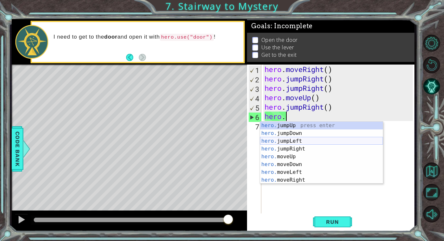
click at [299, 141] on div "hero. jumpUp press enter hero. jumpDown press enter hero. jumpLeft press enter …" at bounding box center [321, 161] width 123 height 78
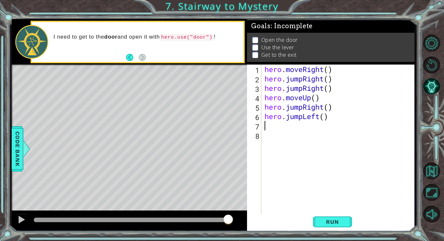
scroll to position [0, 0]
click at [303, 119] on div "hero . moveRight ( ) hero . jumpRight ( ) hero . jumpRight ( ) hero . moveUp ( …" at bounding box center [339, 149] width 153 height 169
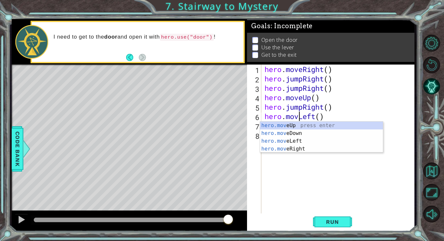
type textarea "hero.moveLeft()"
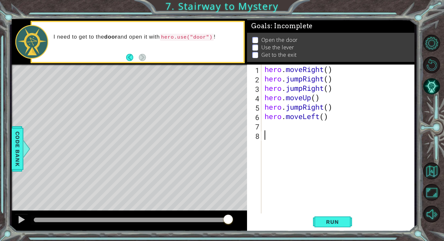
click at [287, 166] on div "hero . moveRight ( ) hero . jumpRight ( ) hero . jumpRight ( ) hero . moveUp ( …" at bounding box center [339, 149] width 153 height 169
click at [272, 131] on div "hero . moveRight ( ) hero . jumpRight ( ) hero . jumpRight ( ) hero . moveUp ( …" at bounding box center [339, 149] width 153 height 169
click at [270, 129] on div "hero . moveRight ( ) hero . jumpRight ( ) hero . jumpRight ( ) hero . moveUp ( …" at bounding box center [339, 149] width 153 height 169
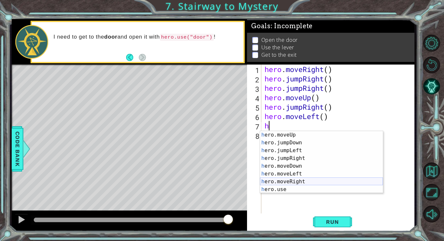
scroll to position [8, 0]
click at [283, 190] on div "h ero.moveUp press enter h ero.jumpDown press enter h ero.jumpLeft press enter …" at bounding box center [321, 170] width 123 height 78
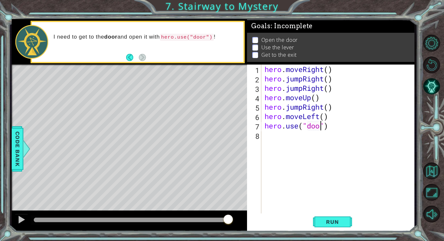
scroll to position [0, 3]
type textarea "hero.use("door")"
click at [335, 217] on button "Run" at bounding box center [332, 222] width 39 height 17
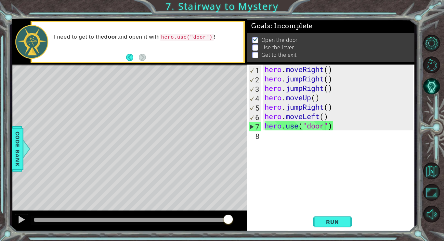
click at [272, 148] on div "hero . moveRight ( ) hero . jumpRight ( ) hero . jumpRight ( ) hero . moveUp ( …" at bounding box center [339, 149] width 153 height 169
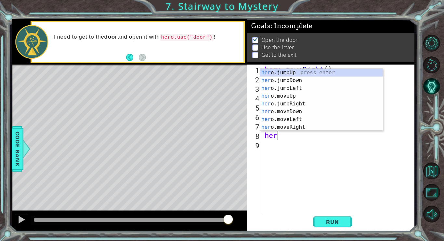
scroll to position [0, 0]
click at [295, 95] on div "her o.jumpUp press enter her o.jumpDown press enter her o.jumpLeft press enter …" at bounding box center [321, 108] width 123 height 78
type textarea "hero.moveUp(1)"
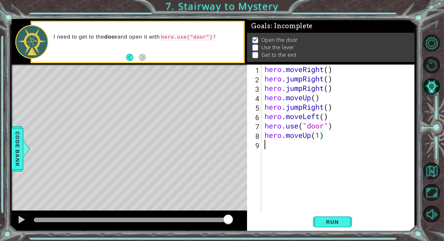
click at [274, 154] on div "hero . moveRight ( ) hero . jumpRight ( ) hero . jumpRight ( ) hero . moveUp ( …" at bounding box center [339, 149] width 153 height 169
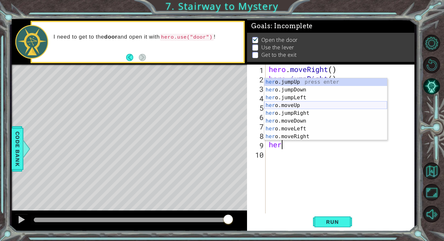
click at [299, 105] on div "her o.jumpUp press enter her o.jumpDown press enter her o.jumpLeft press enter …" at bounding box center [325, 117] width 123 height 78
type textarea "hero.moveUp(1)"
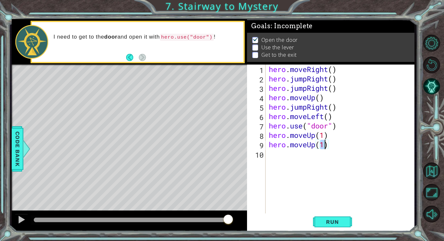
click at [270, 156] on div "hero . moveRight ( ) hero . jumpRight ( ) hero . jumpRight ( ) hero . moveUp ( …" at bounding box center [341, 149] width 149 height 169
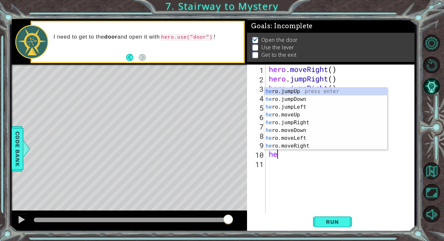
type textarea "her"
click at [303, 106] on div "her o.jumpUp press enter her o.jumpDown press enter her o.jumpLeft press enter …" at bounding box center [325, 127] width 123 height 78
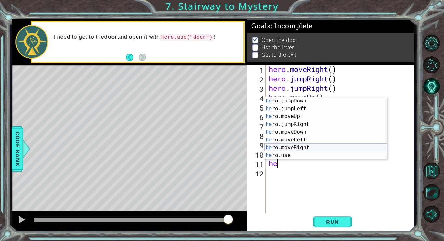
scroll to position [8, 0]
click at [287, 155] on div "he ro.jumpDown press enter he ro.jumpLeft press enter he ro.moveUp press enter …" at bounding box center [325, 136] width 123 height 78
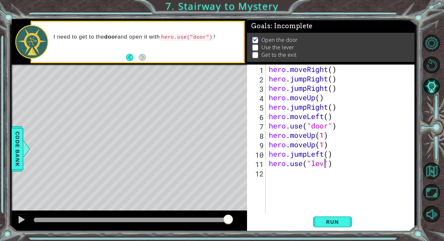
scroll to position [0, 3]
click at [323, 221] on span "Run" at bounding box center [332, 222] width 26 height 6
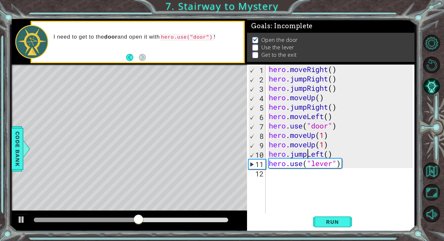
click at [307, 155] on div "hero . moveRight ( ) hero . jumpRight ( ) hero . jumpRight ( ) hero . moveUp ( …" at bounding box center [341, 149] width 149 height 169
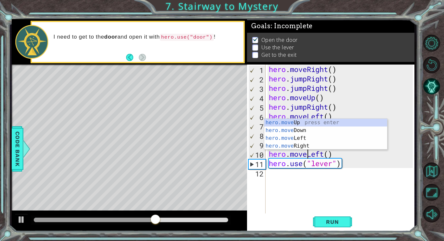
scroll to position [0, 2]
type textarea "hero.moveLeft()"
click at [342, 221] on span "Run" at bounding box center [332, 222] width 26 height 6
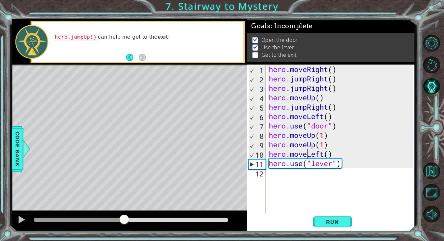
drag, startPoint x: 49, startPoint y: 219, endPoint x: 126, endPoint y: 220, distance: 77.6
click at [126, 220] on div at bounding box center [124, 220] width 12 height 12
click at [21, 218] on div at bounding box center [21, 220] width 8 height 8
click at [270, 173] on div "hero . moveRight ( ) hero . jumpRight ( ) hero . jumpRight ( ) hero . moveUp ( …" at bounding box center [341, 149] width 149 height 169
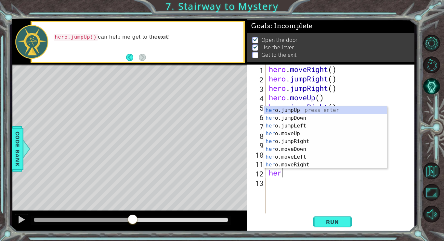
scroll to position [0, 0]
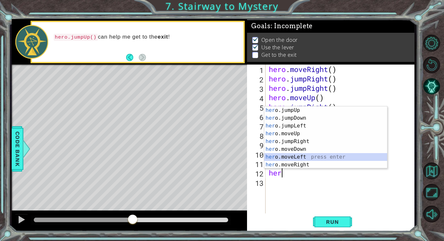
click at [299, 157] on div "her o.jumpUp press enter her o.jumpDown press enter her o.jumpLeft press enter …" at bounding box center [325, 146] width 123 height 78
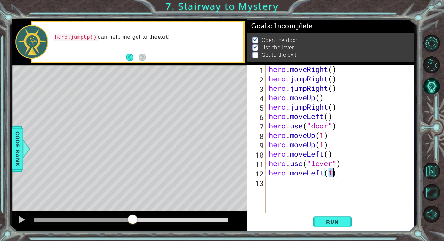
type textarea "hero.moveLeft(1)"
click at [266, 189] on div "hero.moveLeft(1) 1 2 3 4 5 6 7 8 9 10 11 12 13 hero . moveRight ( ) hero . jump…" at bounding box center [330, 140] width 166 height 151
click at [270, 184] on div "hero . moveRight ( ) hero . jumpRight ( ) hero . jumpRight ( ) hero . moveUp ( …" at bounding box center [341, 149] width 149 height 169
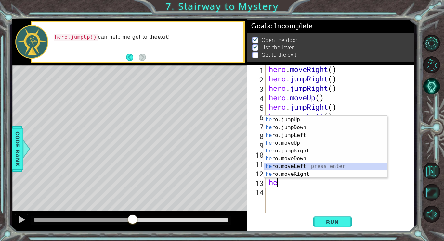
click at [304, 165] on div "he ro.jumpUp press enter he ro.jumpDown press enter he ro.jumpLeft press enter …" at bounding box center [325, 155] width 123 height 78
type textarea "hero.moveLeft(1)"
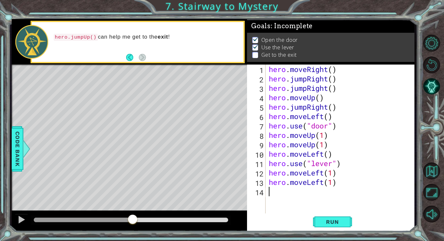
click at [277, 195] on div "hero . moveRight ( ) hero . jumpRight ( ) hero . jumpRight ( ) hero . moveUp ( …" at bounding box center [341, 149] width 149 height 169
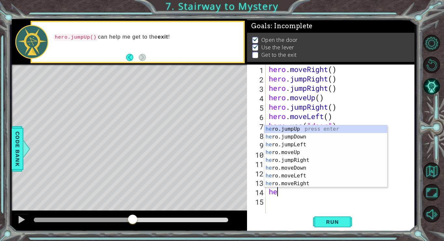
scroll to position [0, 0]
click at [295, 152] on div "her o.jumpUp press enter her o.jumpDown press enter her o.jumpLeft press enter …" at bounding box center [325, 164] width 123 height 78
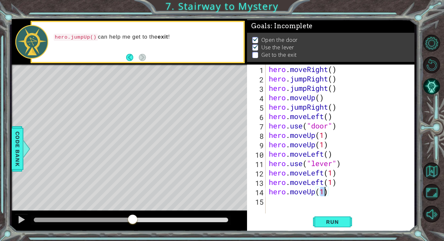
click at [307, 195] on div "hero . moveRight ( ) hero . jumpRight ( ) hero . jumpRight ( ) hero . moveUp ( …" at bounding box center [341, 149] width 149 height 169
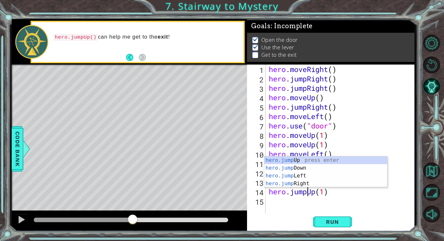
scroll to position [0, 2]
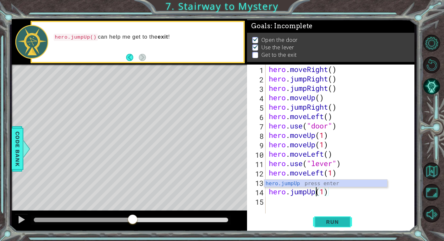
type textarea "hero.jumpUp(1)"
click at [336, 220] on span "Run" at bounding box center [332, 222] width 26 height 6
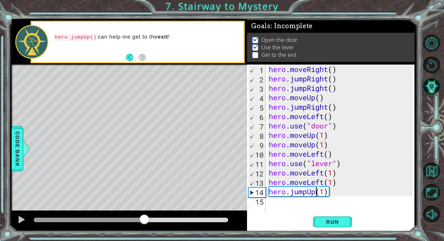
drag, startPoint x: 66, startPoint y: 220, endPoint x: 144, endPoint y: 233, distance: 79.3
click at [144, 233] on div "1 ההההההההההההההההההההההההההההההההההההההההההההההההההההההההההההההההההההההההההההה…" at bounding box center [222, 120] width 444 height 241
click at [23, 221] on div at bounding box center [21, 220] width 8 height 8
click at [279, 203] on div "hero . moveRight ( ) hero . jumpRight ( ) hero . jumpRight ( ) hero . moveUp ( …" at bounding box center [341, 149] width 149 height 169
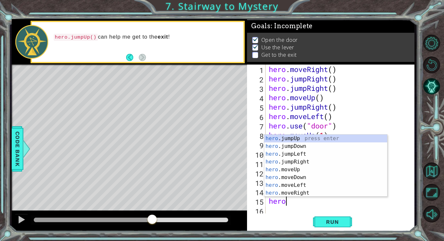
scroll to position [0, 1]
click at [294, 194] on div "hero. jumpUp press enter hero. jumpDown press enter hero. jumpLeft press enter …" at bounding box center [325, 174] width 123 height 78
type textarea "hero.moveRight(1)"
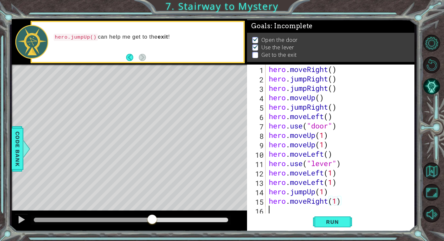
click at [279, 211] on div "hero . moveRight ( ) hero . jumpRight ( ) hero . jumpRight ( ) hero . moveUp ( …" at bounding box center [341, 149] width 149 height 169
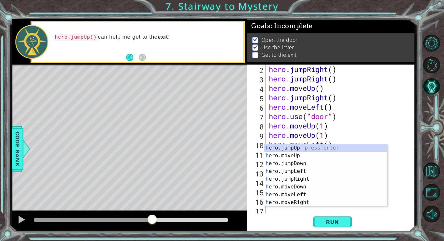
scroll to position [9, 0]
click at [302, 201] on div "h ero.jumpUp press enter h ero.moveUp press enter h ero.jumpDown press enter h …" at bounding box center [325, 183] width 123 height 78
type textarea "hero.moveRight(1)"
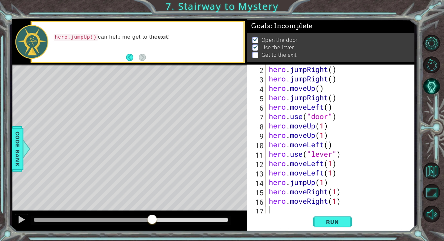
click at [274, 212] on div "hero . jumpRight ( ) hero . jumpRight ( ) hero . moveUp ( ) hero . jumpRight ( …" at bounding box center [341, 149] width 148 height 169
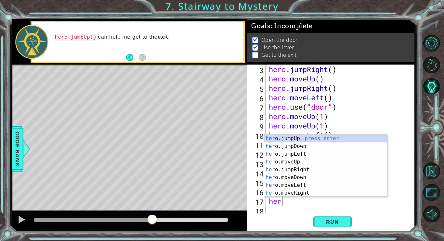
scroll to position [0, 0]
click at [293, 173] on div "hero .jumpUp press enter hero .jumpDown press enter hero .jumpLeft press enter …" at bounding box center [325, 174] width 123 height 78
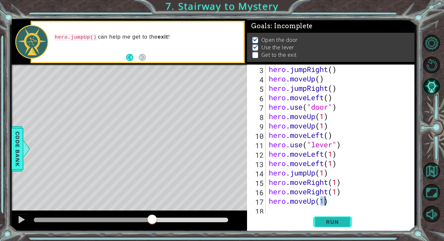
type textarea "hero.moveUp(1)"
click at [335, 221] on span "Run" at bounding box center [332, 222] width 26 height 6
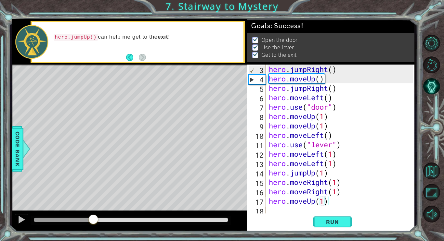
drag, startPoint x: 54, startPoint y: 216, endPoint x: 443, endPoint y: 173, distance: 392.0
click at [443, 173] on div "1 ההההההההההההההההההההההההההההההההההההההההההההההההההההההההההההההההההההההההההההה…" at bounding box center [222, 120] width 444 height 241
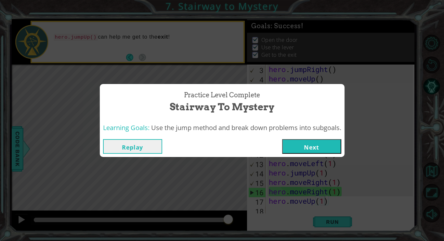
click at [333, 144] on button "Next" at bounding box center [311, 146] width 59 height 15
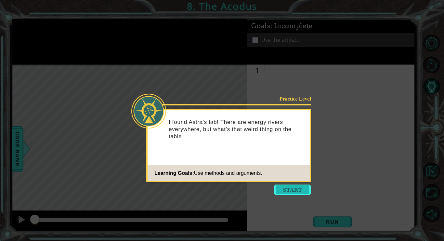
click at [284, 187] on button "Start" at bounding box center [292, 190] width 37 height 10
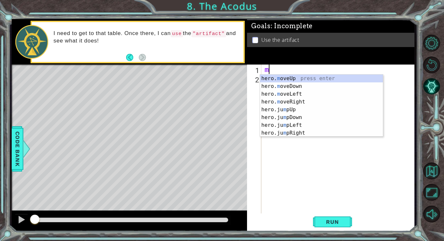
type textarea "hero.moveUp(1)"
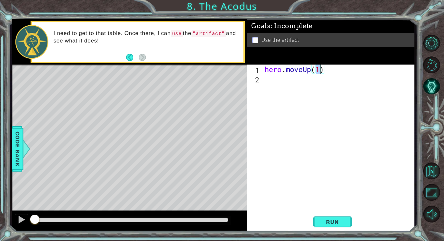
click at [280, 85] on div "hero . moveUp ( 1 )" at bounding box center [339, 149] width 153 height 169
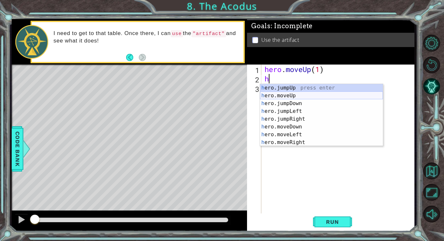
click at [291, 94] on div "h ero.jumpUp press enter h ero.moveUp press enter h ero.jumpDown press enter h …" at bounding box center [321, 123] width 123 height 78
type textarea "hero.moveUp(1)"
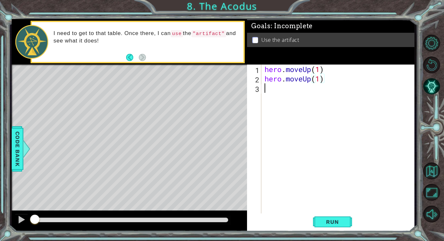
click at [269, 92] on div "hero . moveUp ( 1 ) hero . moveUp ( 1 )" at bounding box center [339, 149] width 153 height 169
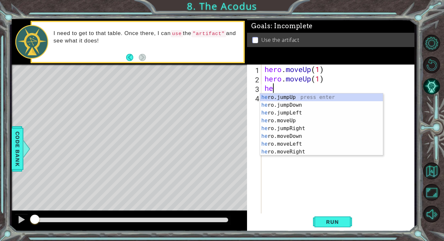
scroll to position [0, 0]
click at [292, 153] on div "her o.jumpUp press enter her o.jumpDown press enter her o.jumpLeft press enter …" at bounding box center [321, 133] width 123 height 78
type textarea "hero.moveRight(1)"
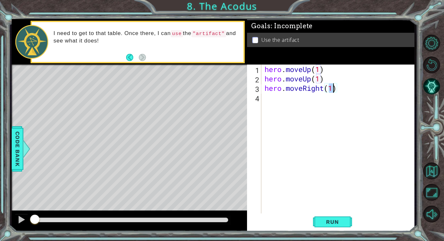
click at [266, 105] on div "hero . moveUp ( 1 ) hero . moveUp ( 1 ) hero . moveRight ( 1 )" at bounding box center [339, 149] width 153 height 169
click at [321, 90] on div "hero . moveUp ( 1 ) hero . moveUp ( 1 ) hero . moveRight ( 1 )" at bounding box center [339, 149] width 153 height 169
click at [323, 89] on div "hero . moveUp ( 1 ) hero . moveUp ( 1 ) hero . moveRight ( 1 )" at bounding box center [339, 149] width 153 height 169
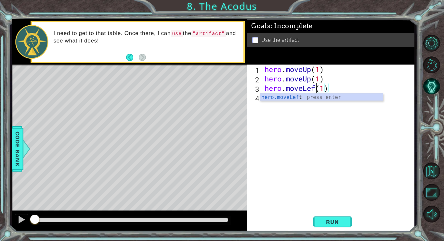
type textarea "hero.moveLeft(1)"
click at [281, 110] on div "hero . moveUp ( 1 ) hero . moveUp ( 1 ) hero . moveLeft ( 1 )" at bounding box center [339, 149] width 153 height 169
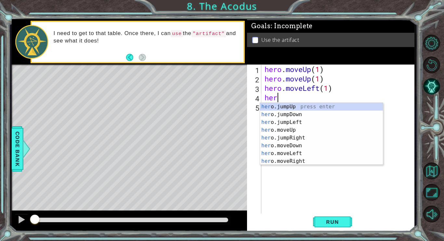
scroll to position [0, 0]
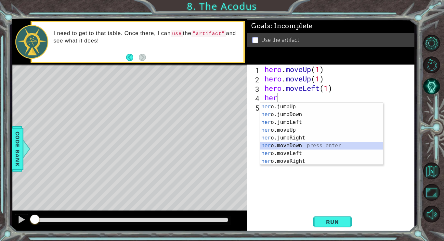
click at [288, 146] on div "her o.jumpUp press enter her o.jumpDown press enter her o.jumpLeft press enter …" at bounding box center [321, 142] width 123 height 78
type textarea "hero.moveDown(1)"
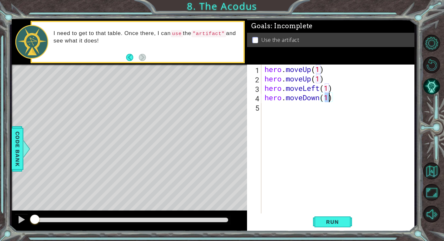
click at [264, 111] on div "hero . moveUp ( 1 ) hero . moveUp ( 1 ) hero . moveLeft ( 1 ) hero . moveDown (…" at bounding box center [339, 149] width 153 height 169
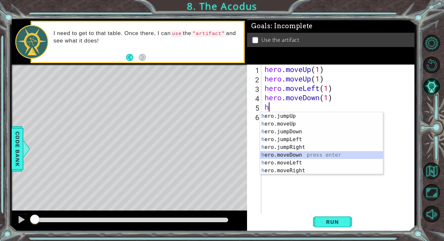
click at [289, 156] on div "h ero.jumpUp press enter h ero.moveUp press enter h ero.jumpDown press enter h …" at bounding box center [321, 151] width 123 height 78
type textarea "hero.moveDown(1)"
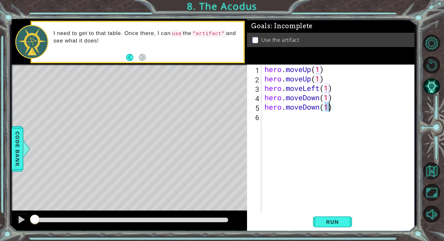
click at [274, 121] on div "hero . moveUp ( 1 ) hero . moveUp ( 1 ) hero . moveLeft ( 1 ) hero . moveDown (…" at bounding box center [339, 149] width 153 height 169
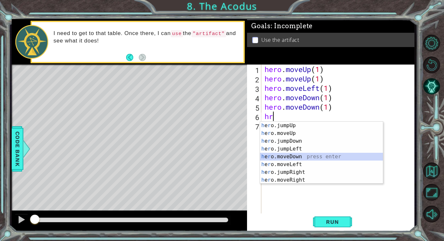
click at [290, 157] on div "h e r o.jumpUp press enter h e r o.moveUp press enter h e r o.jumpDown press en…" at bounding box center [321, 161] width 123 height 78
type textarea "hero.moveDown(1)"
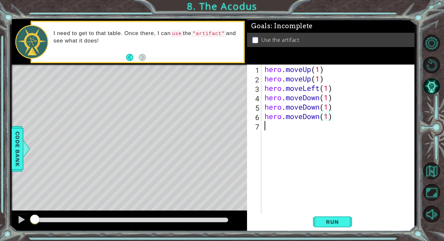
click at [267, 131] on div "hero . moveUp ( 1 ) hero . moveUp ( 1 ) hero . moveLeft ( 1 ) hero . moveDown (…" at bounding box center [339, 149] width 153 height 169
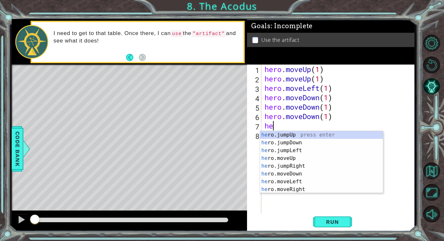
type textarea "her"
click at [295, 149] on div "her o.jumpUp press enter her o.jumpDown press enter her o.jumpLeft press enter …" at bounding box center [321, 170] width 123 height 78
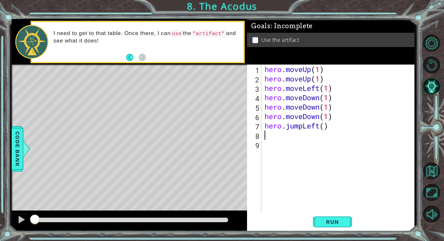
scroll to position [0, 0]
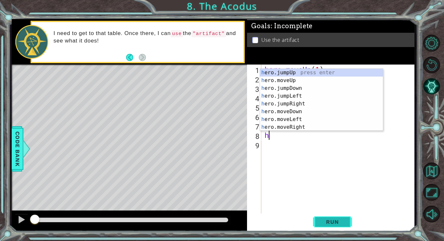
type textarea "h"
click at [319, 220] on button "Run" at bounding box center [332, 222] width 39 height 17
